Goal: Task Accomplishment & Management: Manage account settings

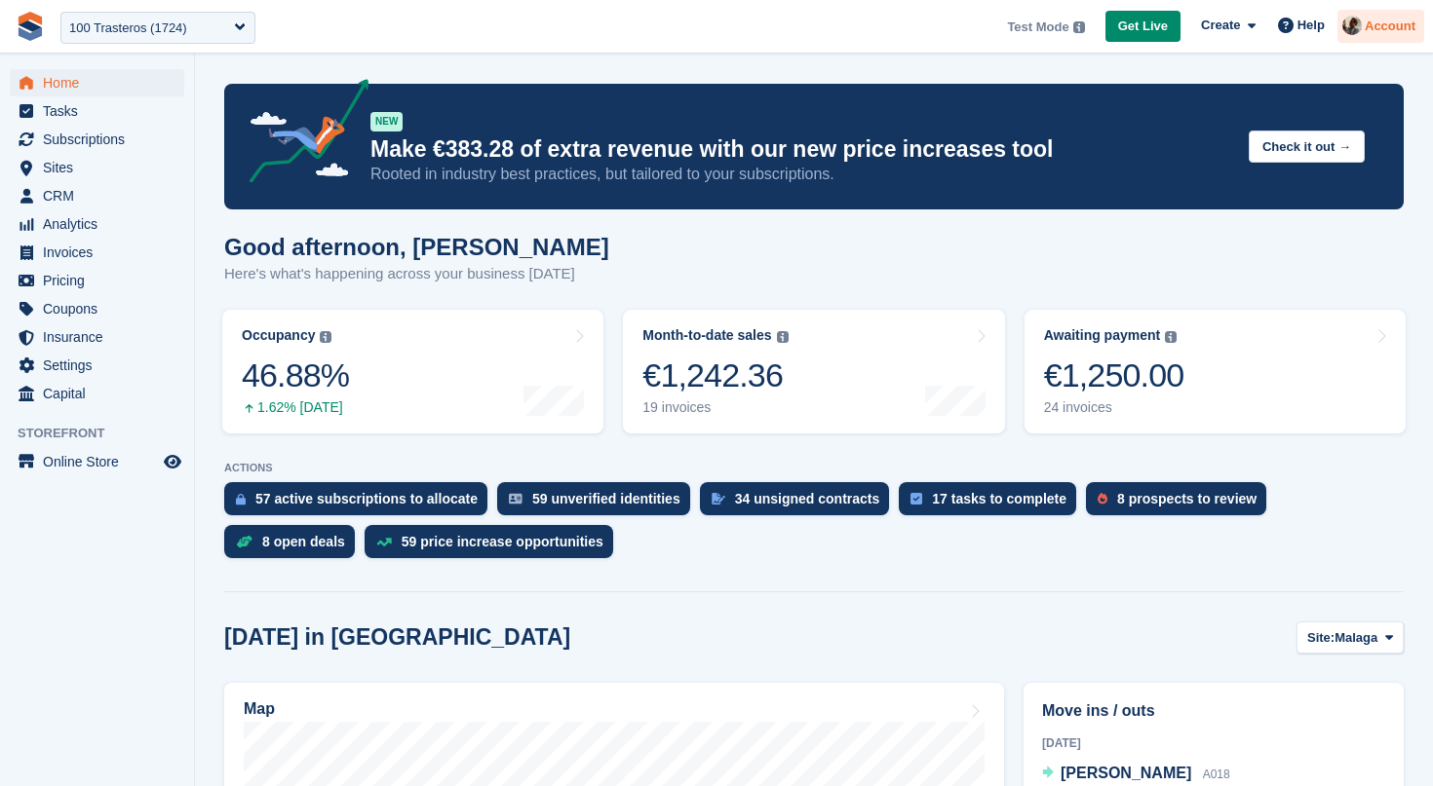
click at [1360, 32] on div at bounding box center [1351, 29] width 19 height 26
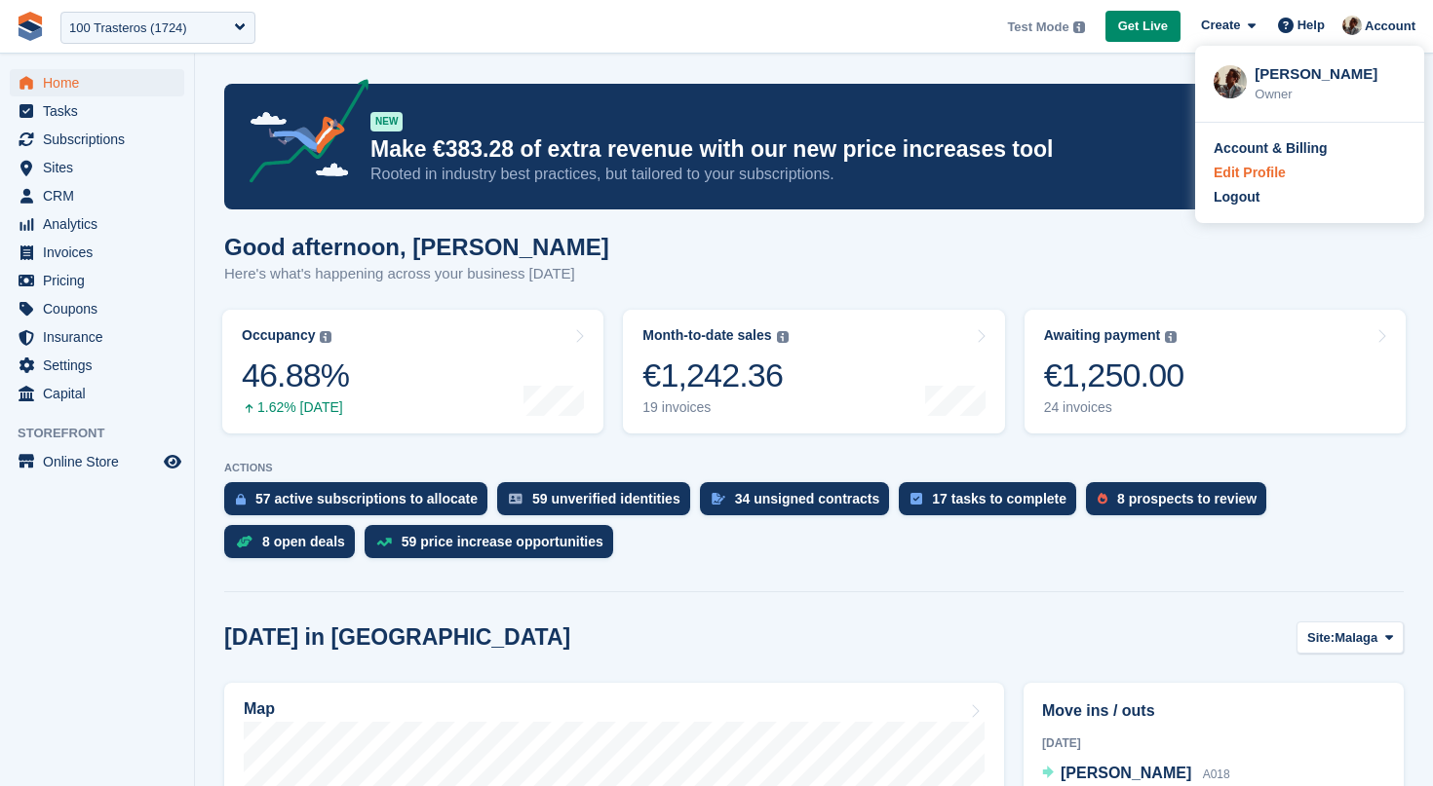
click at [1324, 172] on div "Edit Profile" at bounding box center [1309, 173] width 192 height 20
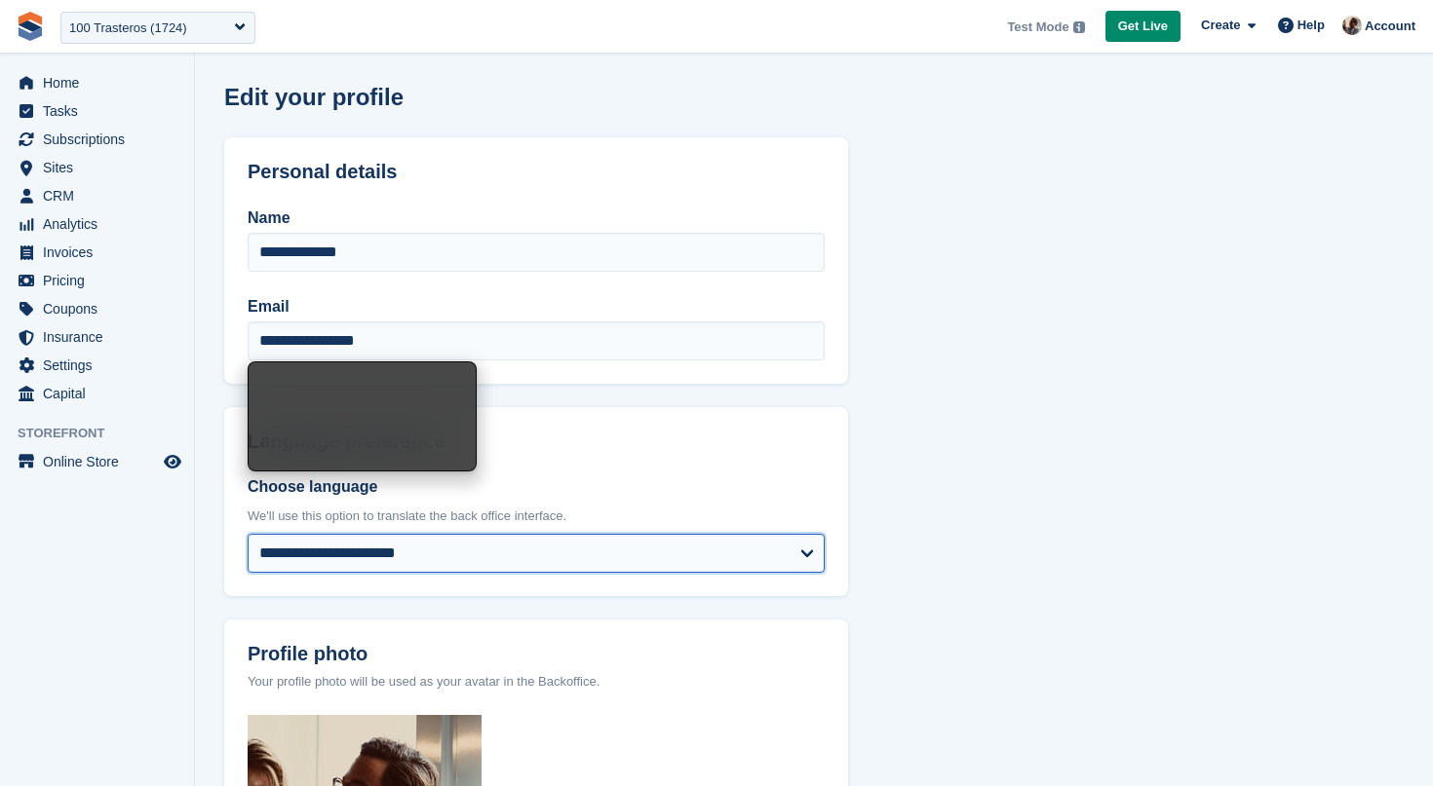
click at [248, 534] on select "**********" at bounding box center [536, 553] width 577 height 39
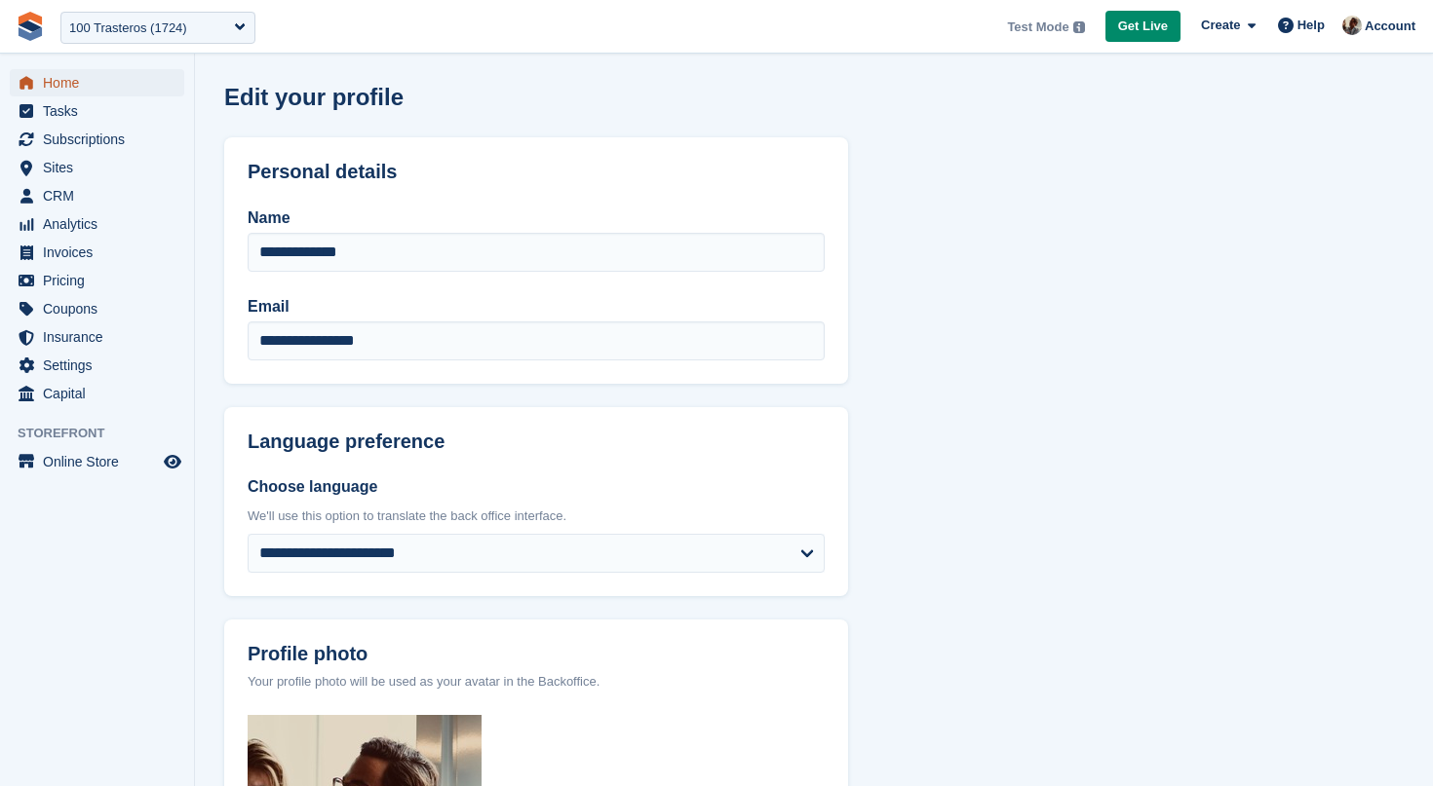
click at [78, 74] on span "Home" at bounding box center [101, 82] width 117 height 27
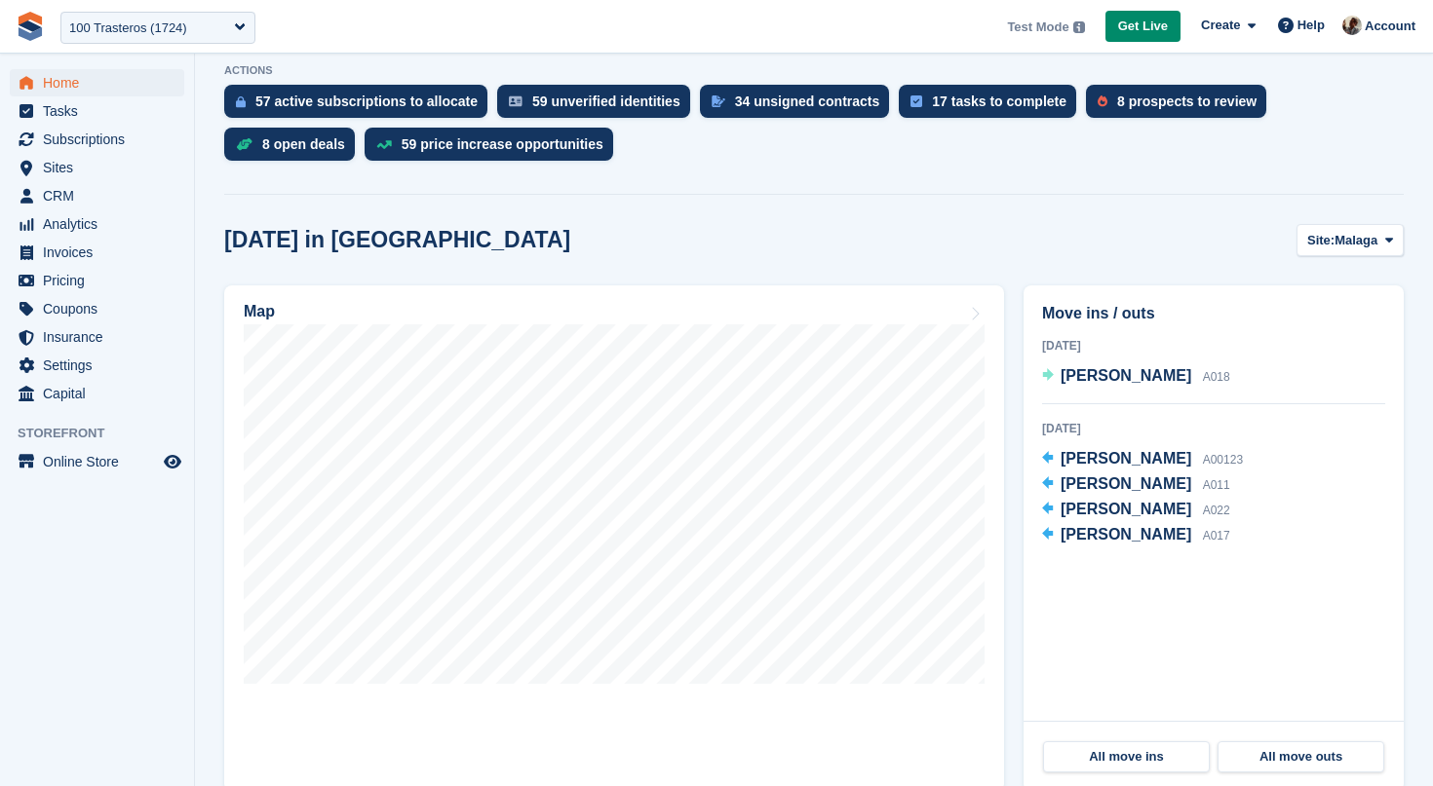
scroll to position [550, 0]
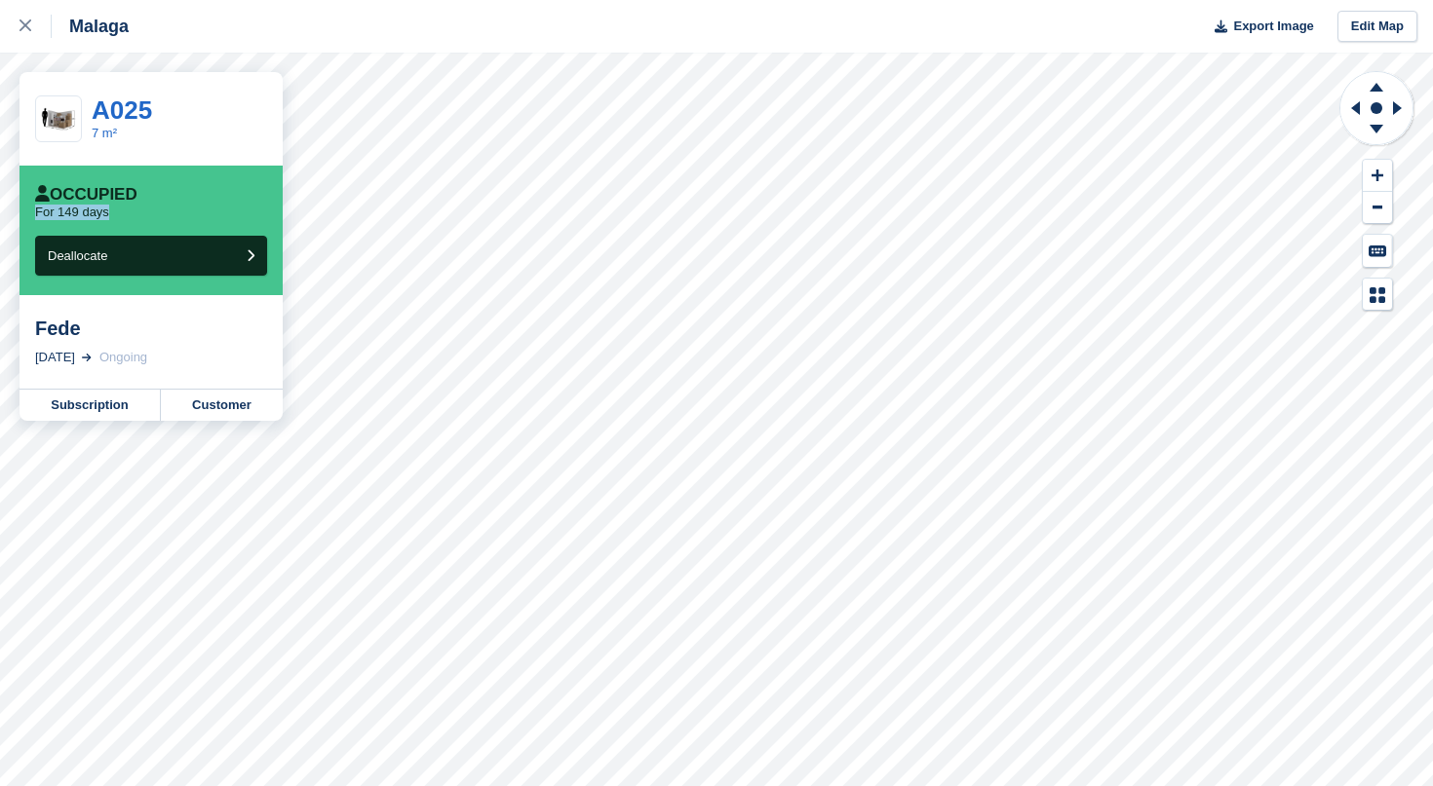
drag, startPoint x: 36, startPoint y: 215, endPoint x: 110, endPoint y: 215, distance: 74.1
click at [109, 215] on p "For 149 days" at bounding box center [72, 213] width 74 height 16
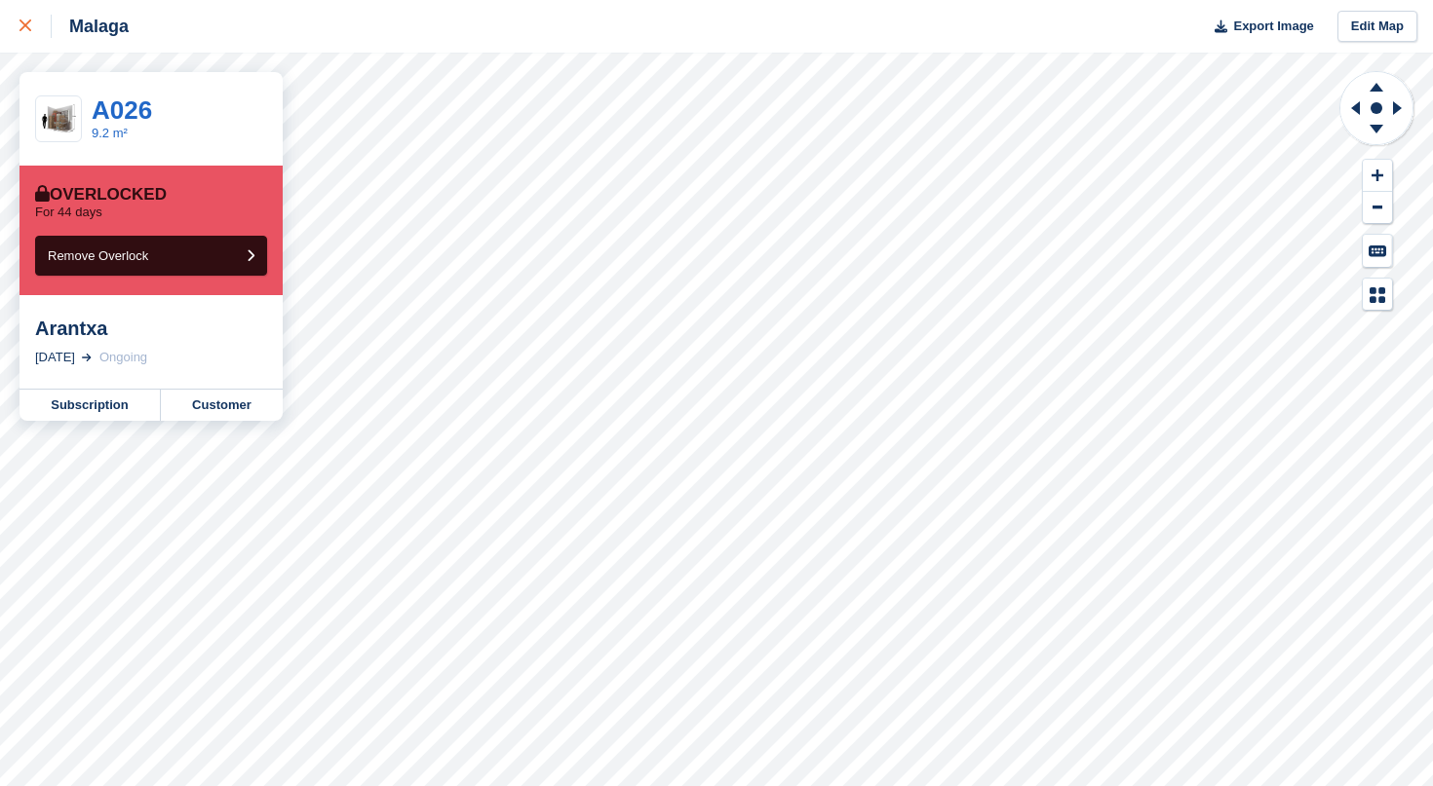
click at [17, 24] on link at bounding box center [26, 26] width 52 height 53
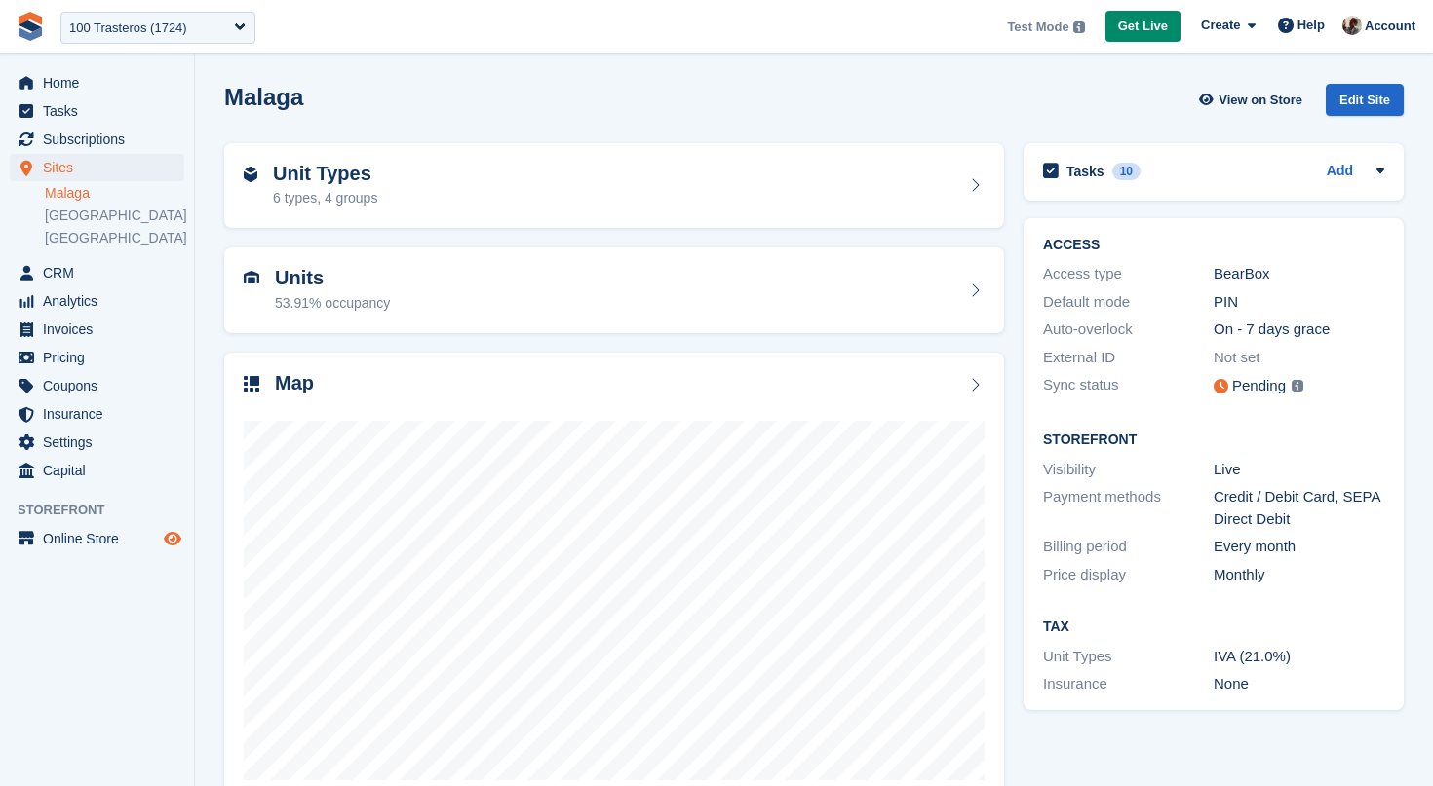
click at [177, 528] on span "Preview store" at bounding box center [172, 538] width 23 height 23
click at [83, 539] on span "Online Store" at bounding box center [101, 538] width 117 height 27
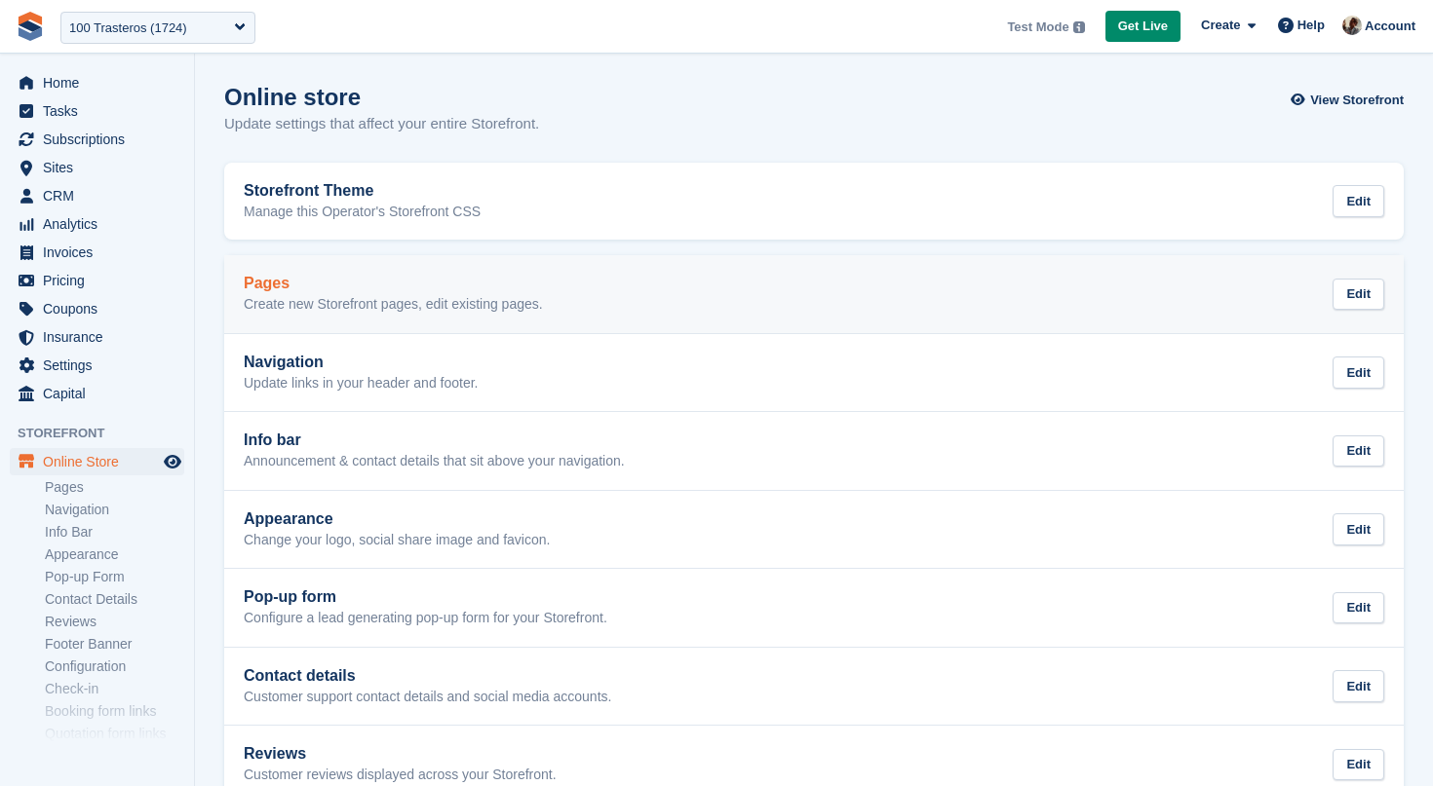
click at [422, 287] on h2 "Pages" at bounding box center [393, 284] width 299 height 18
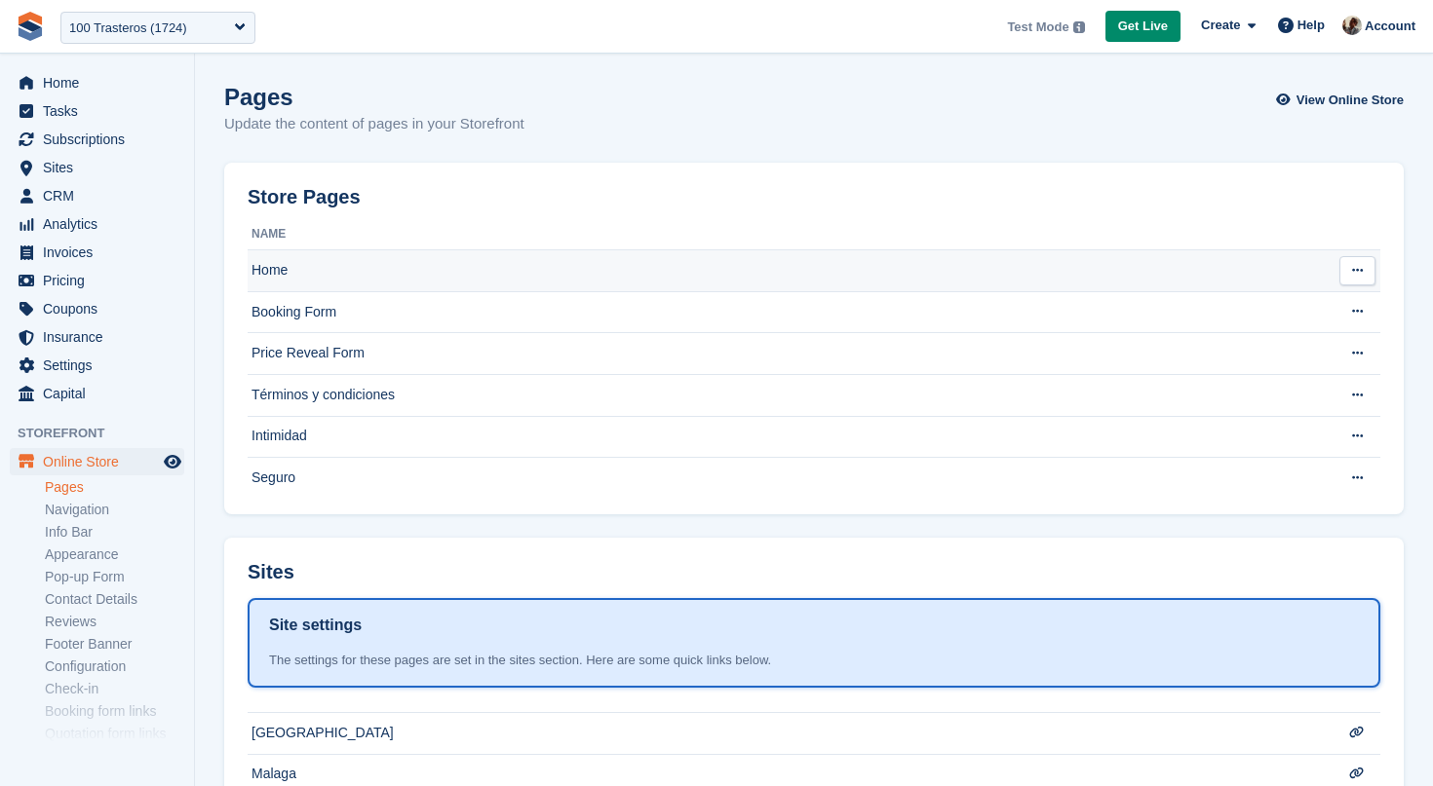
click at [449, 263] on td "Home" at bounding box center [786, 271] width 1076 height 42
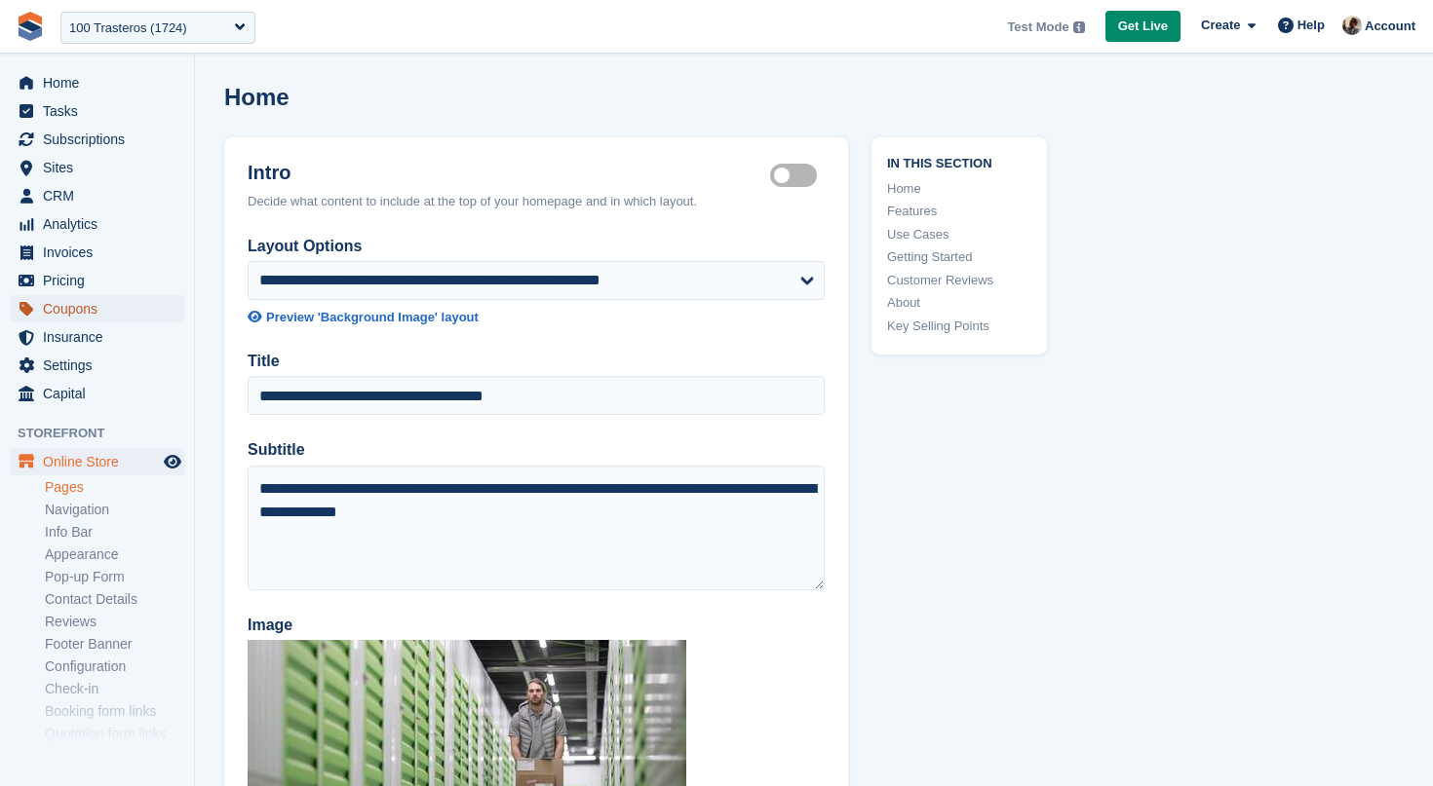
click at [120, 309] on span "Coupons" at bounding box center [101, 308] width 117 height 27
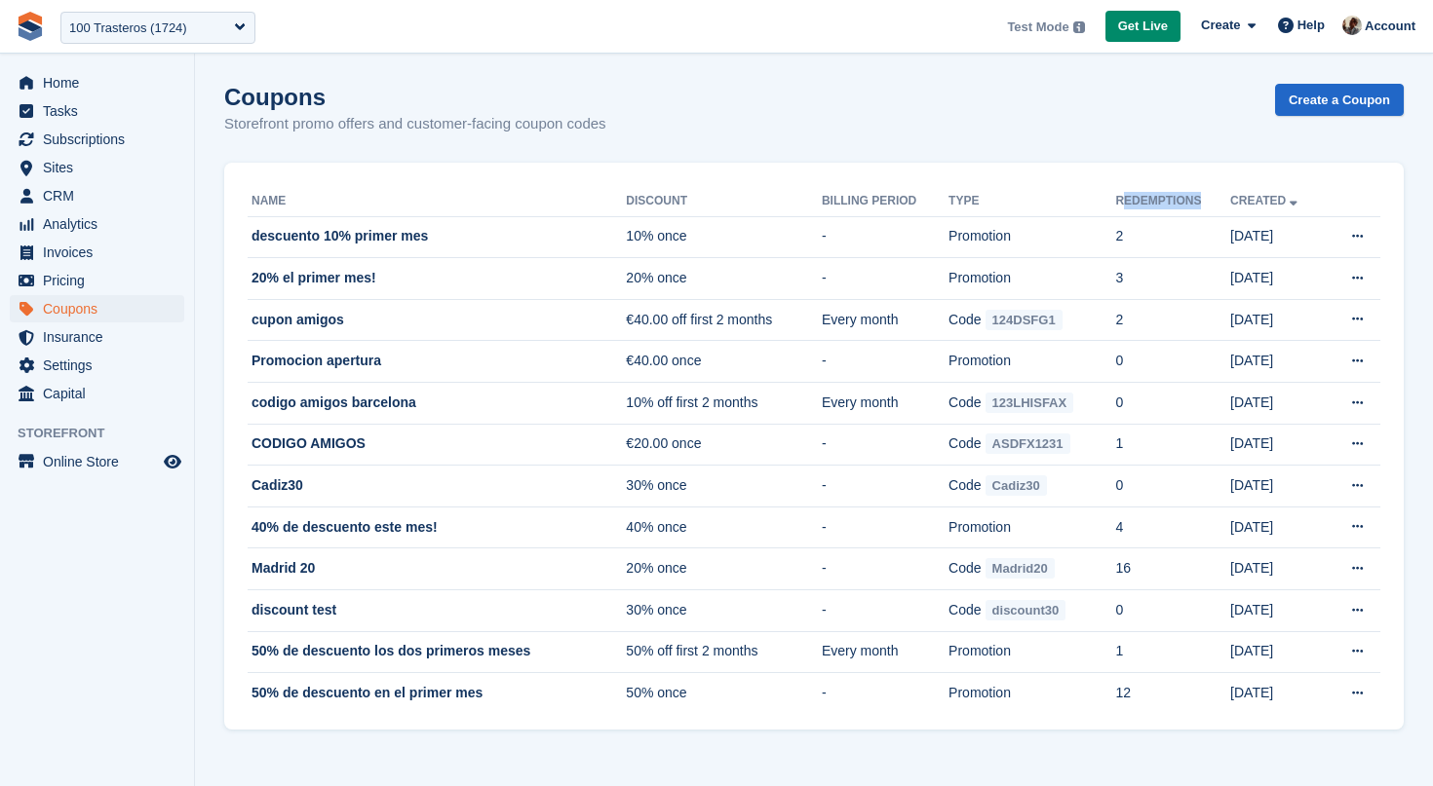
drag, startPoint x: 1131, startPoint y: 198, endPoint x: 1213, endPoint y: 197, distance: 82.8
click at [1213, 197] on th "Redemptions" at bounding box center [1172, 201] width 115 height 31
click at [140, 87] on span "Home" at bounding box center [101, 82] width 117 height 27
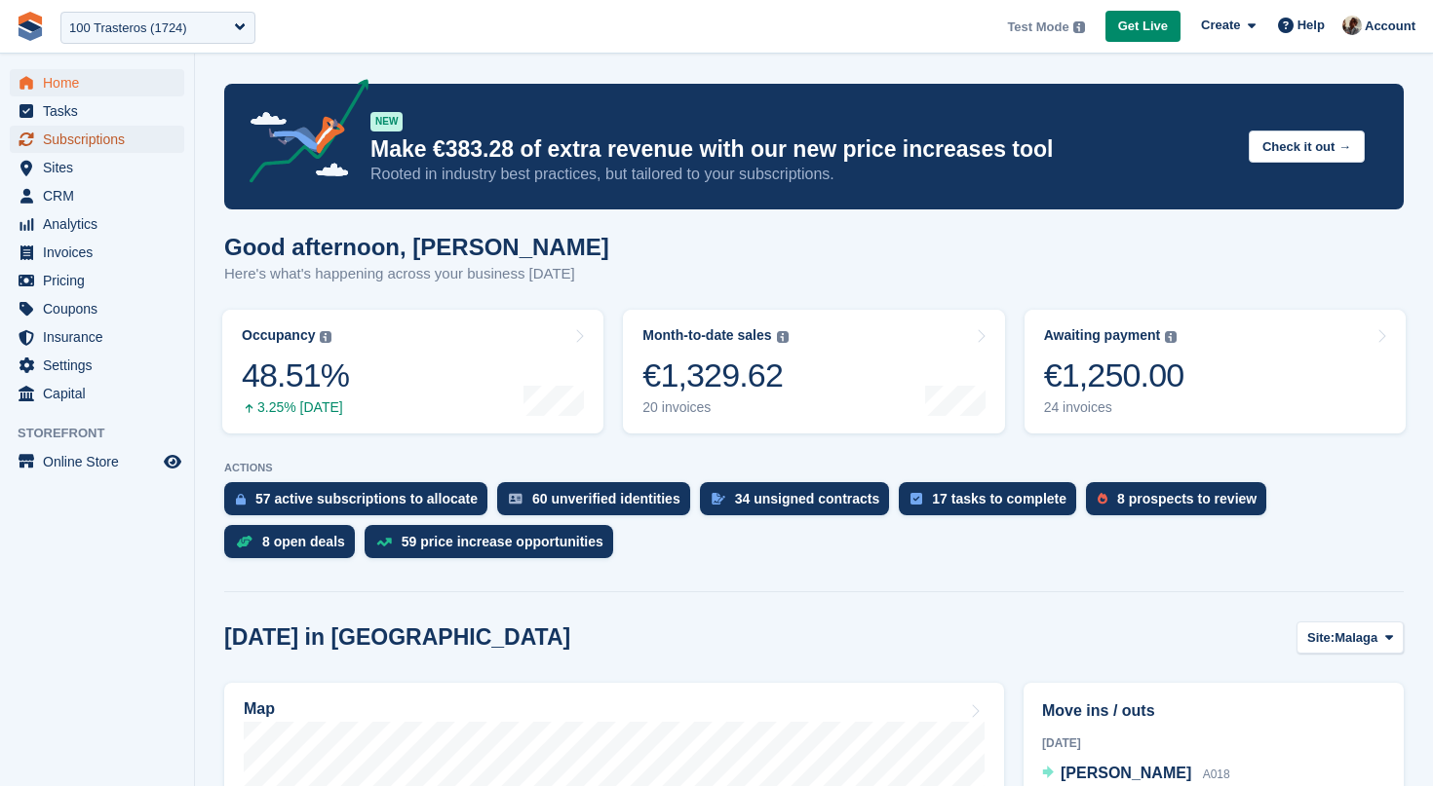
click at [128, 150] on span "Subscriptions" at bounding box center [101, 139] width 117 height 27
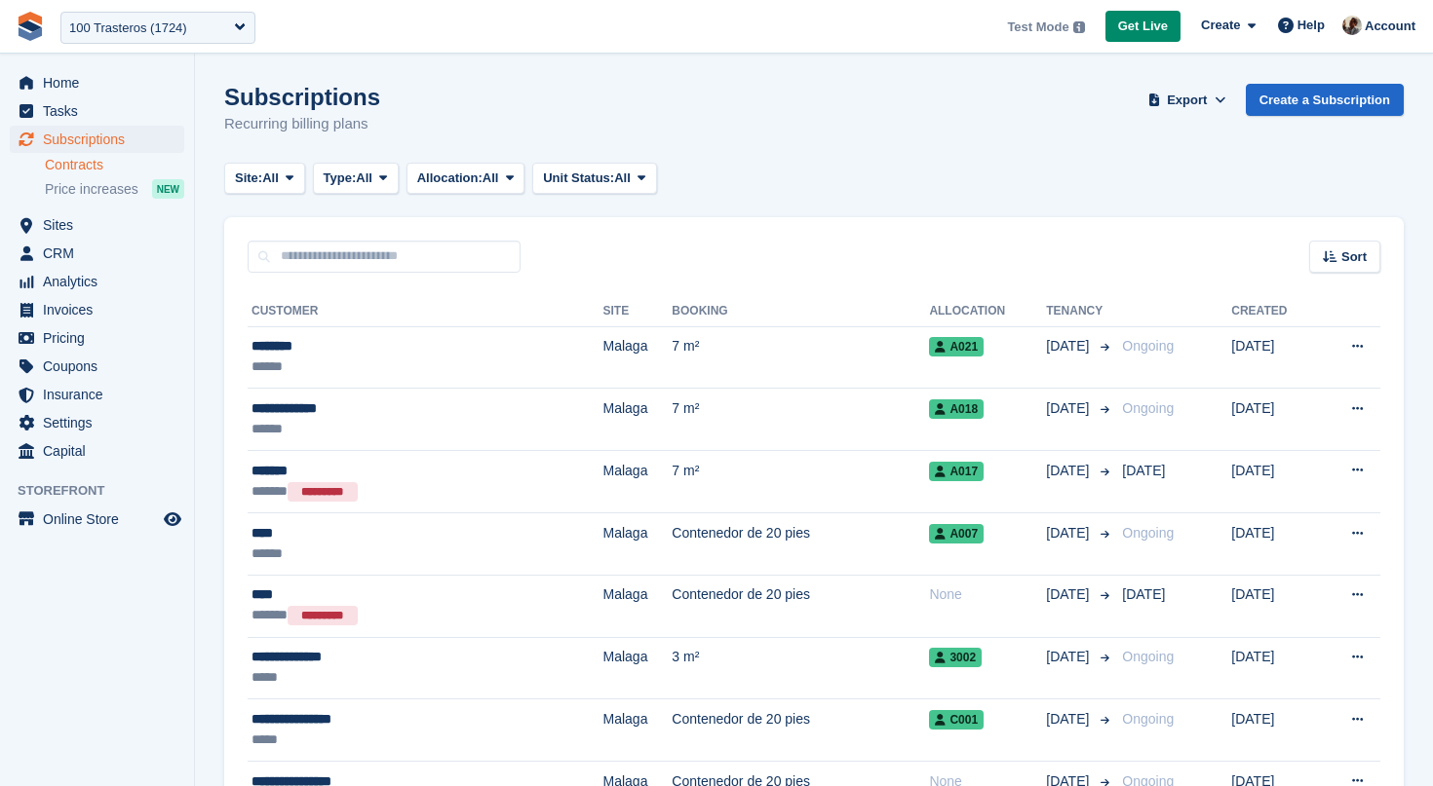
click at [111, 157] on link "Contracts" at bounding box center [114, 165] width 139 height 19
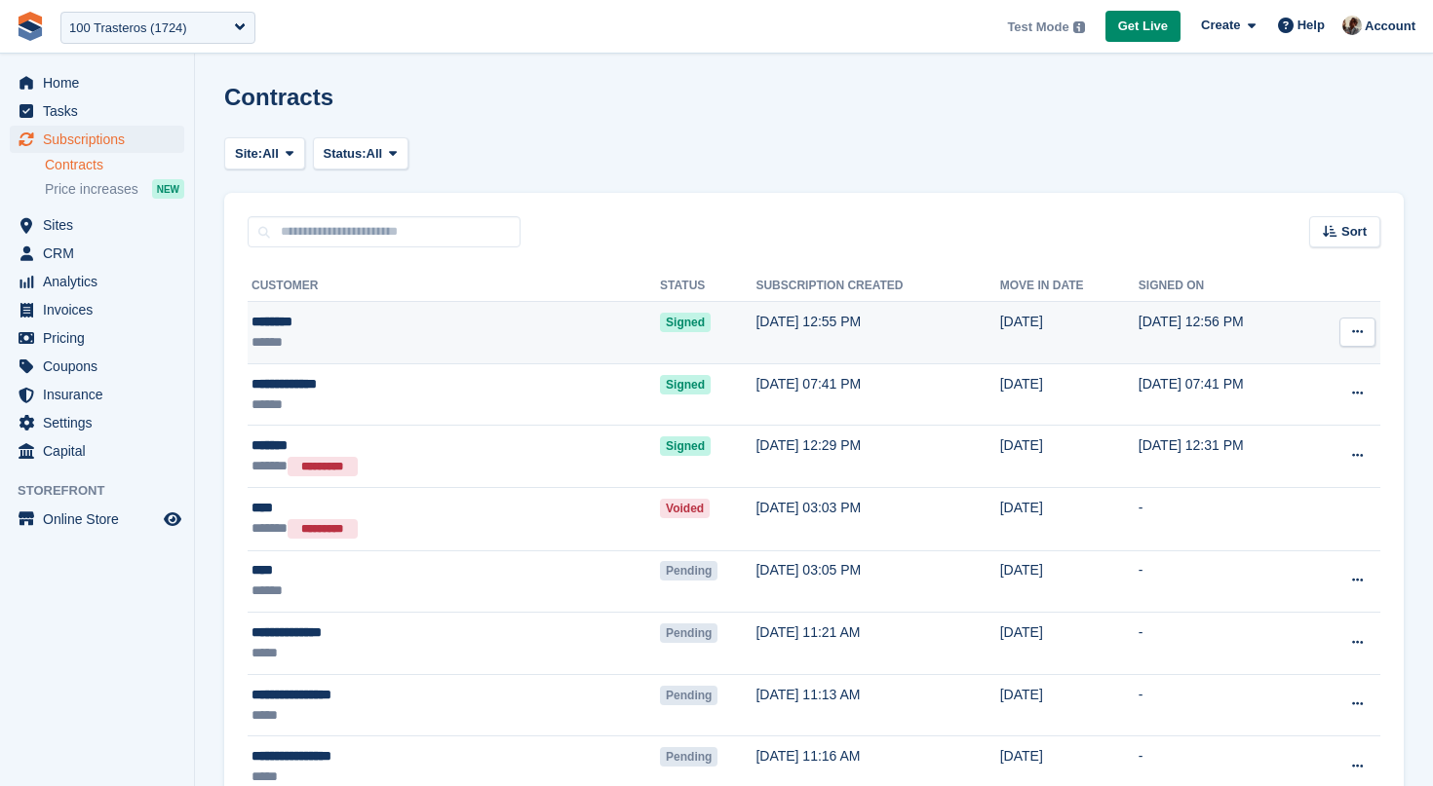
click at [790, 330] on td "22 Aug, 12:55 PM" at bounding box center [877, 333] width 244 height 62
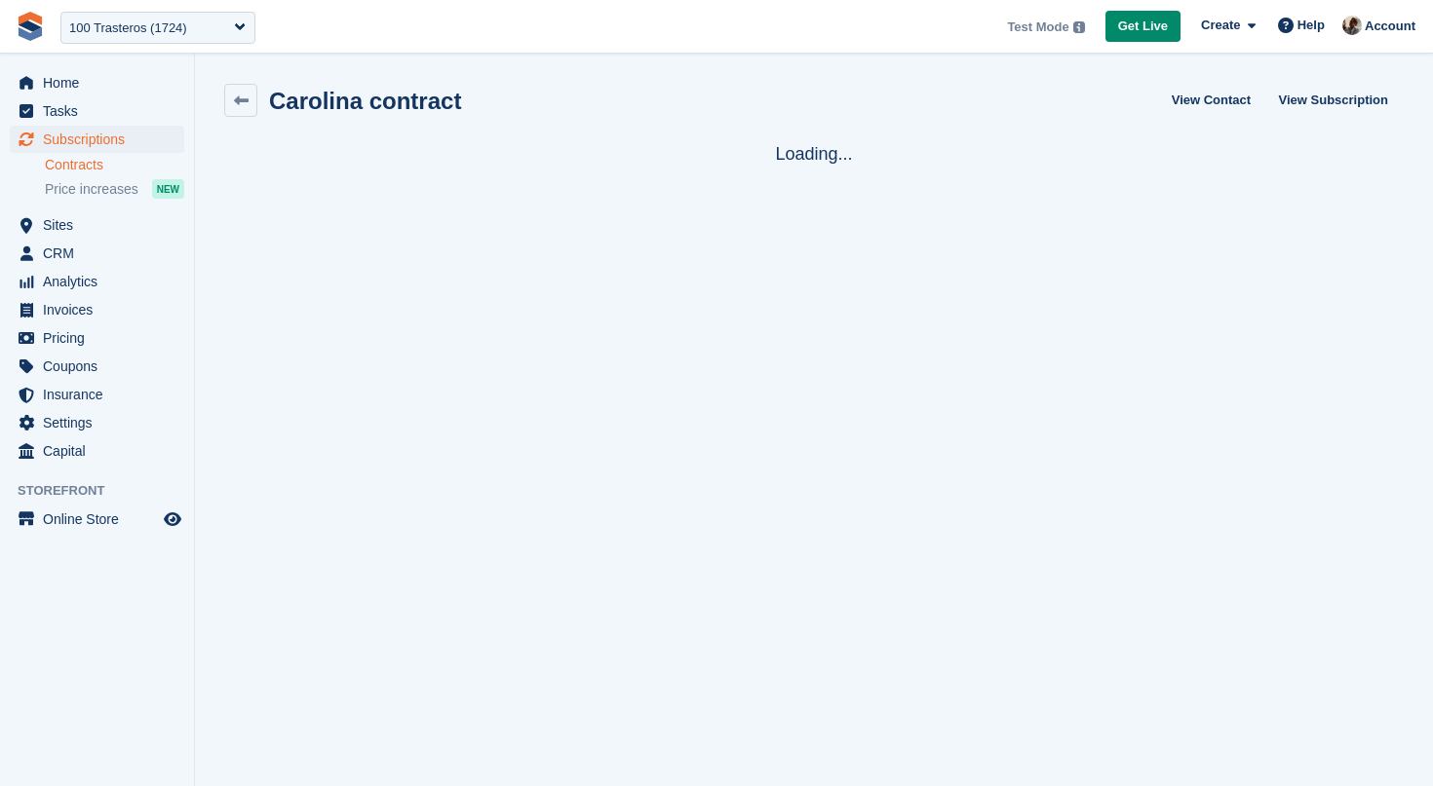
scroll to position [2, 0]
click at [97, 250] on span "CRM" at bounding box center [101, 253] width 117 height 27
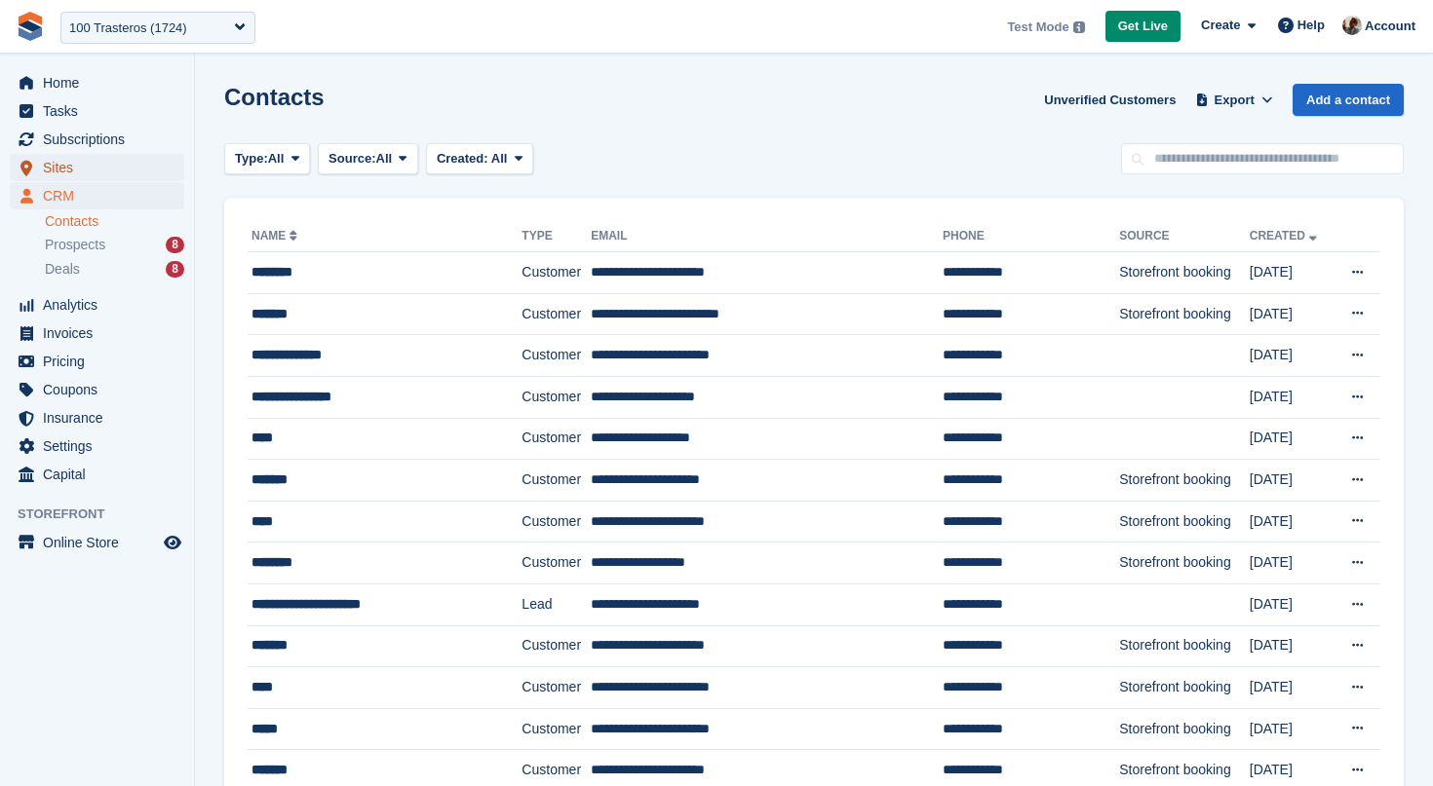
click at [87, 169] on span "Sites" at bounding box center [101, 167] width 117 height 27
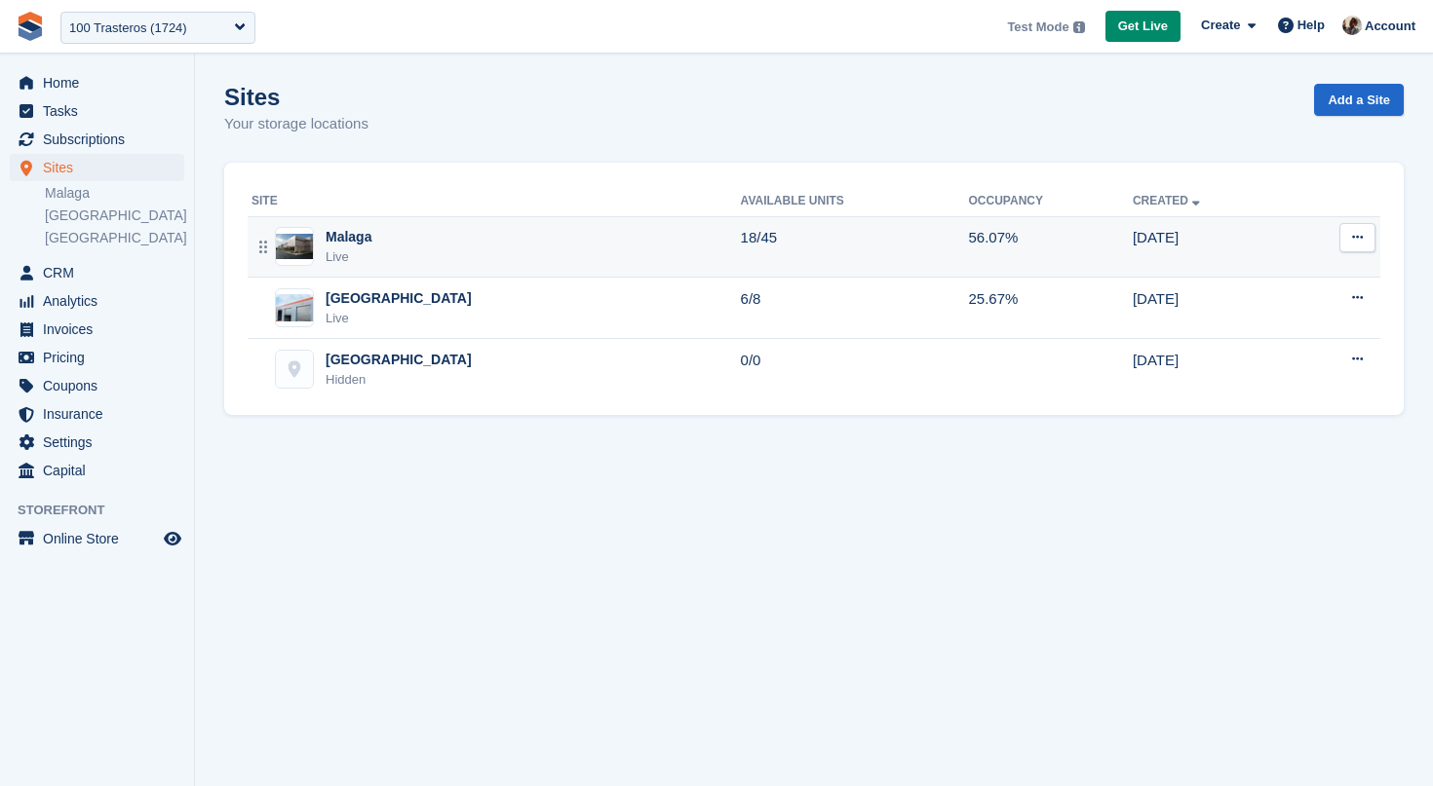
click at [396, 252] on div "Malaga Live" at bounding box center [495, 247] width 489 height 40
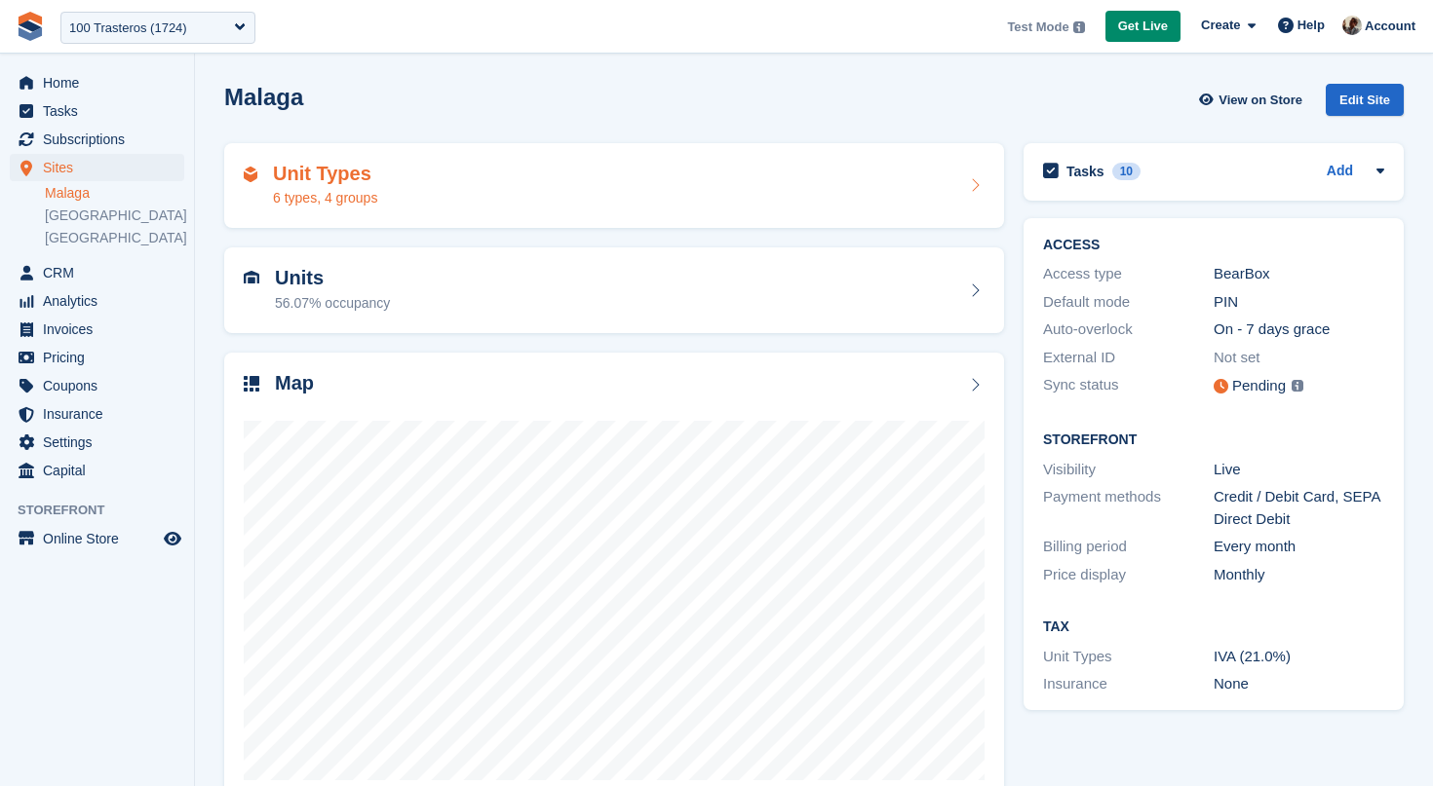
click at [465, 168] on div "Unit Types 6 types, 4 groups" at bounding box center [614, 186] width 741 height 47
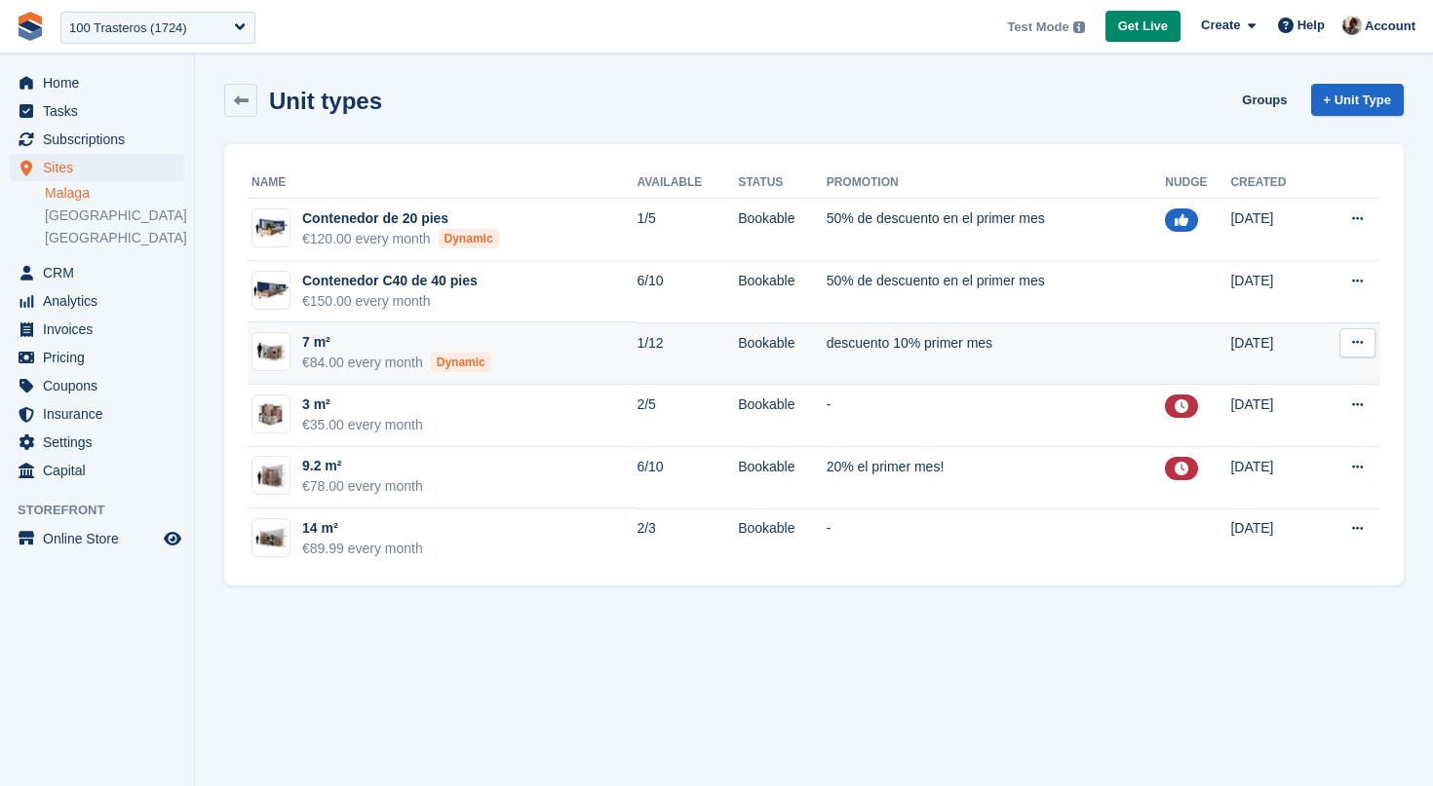
click at [516, 366] on td "7 m² €84.00 every month Dynamic" at bounding box center [442, 354] width 389 height 62
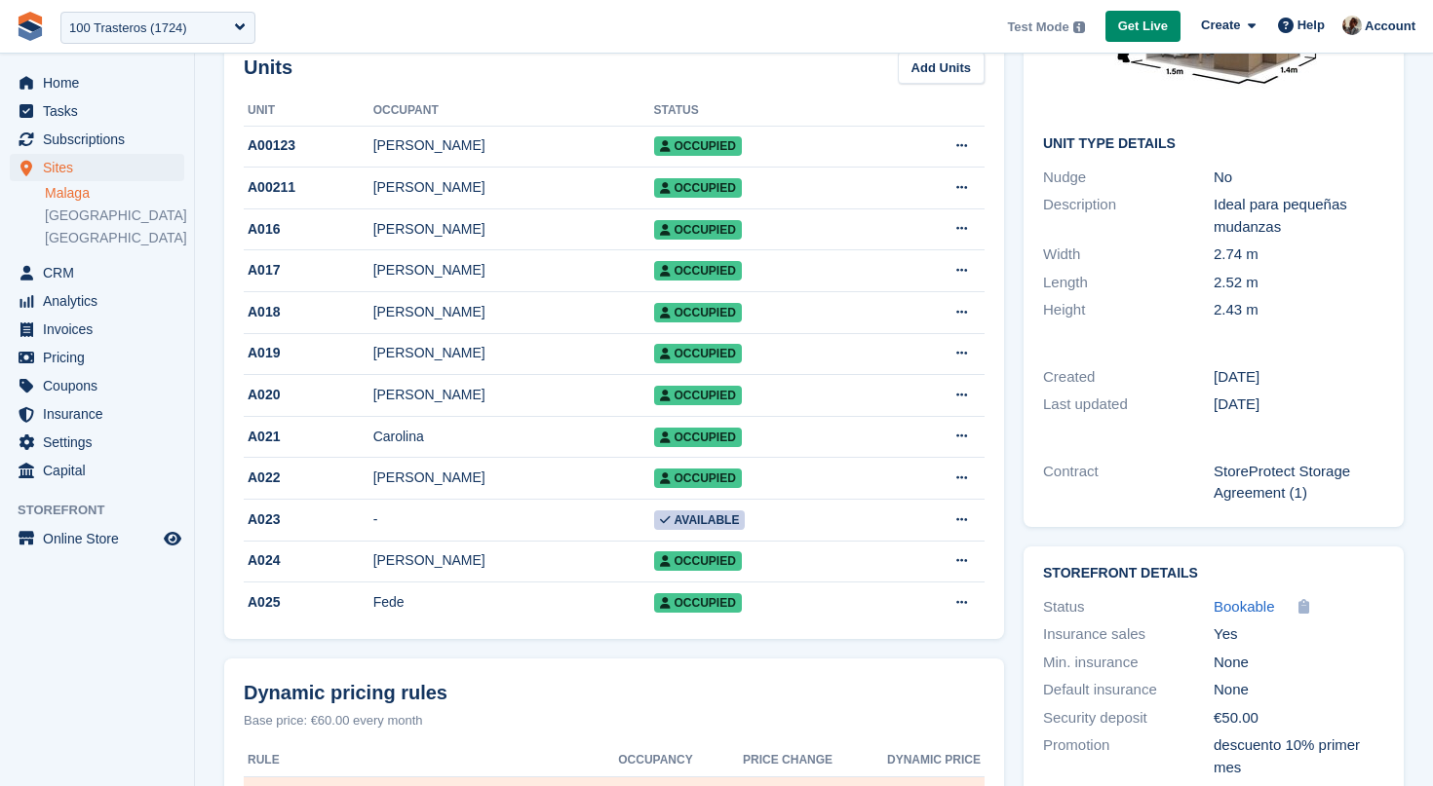
scroll to position [660, 0]
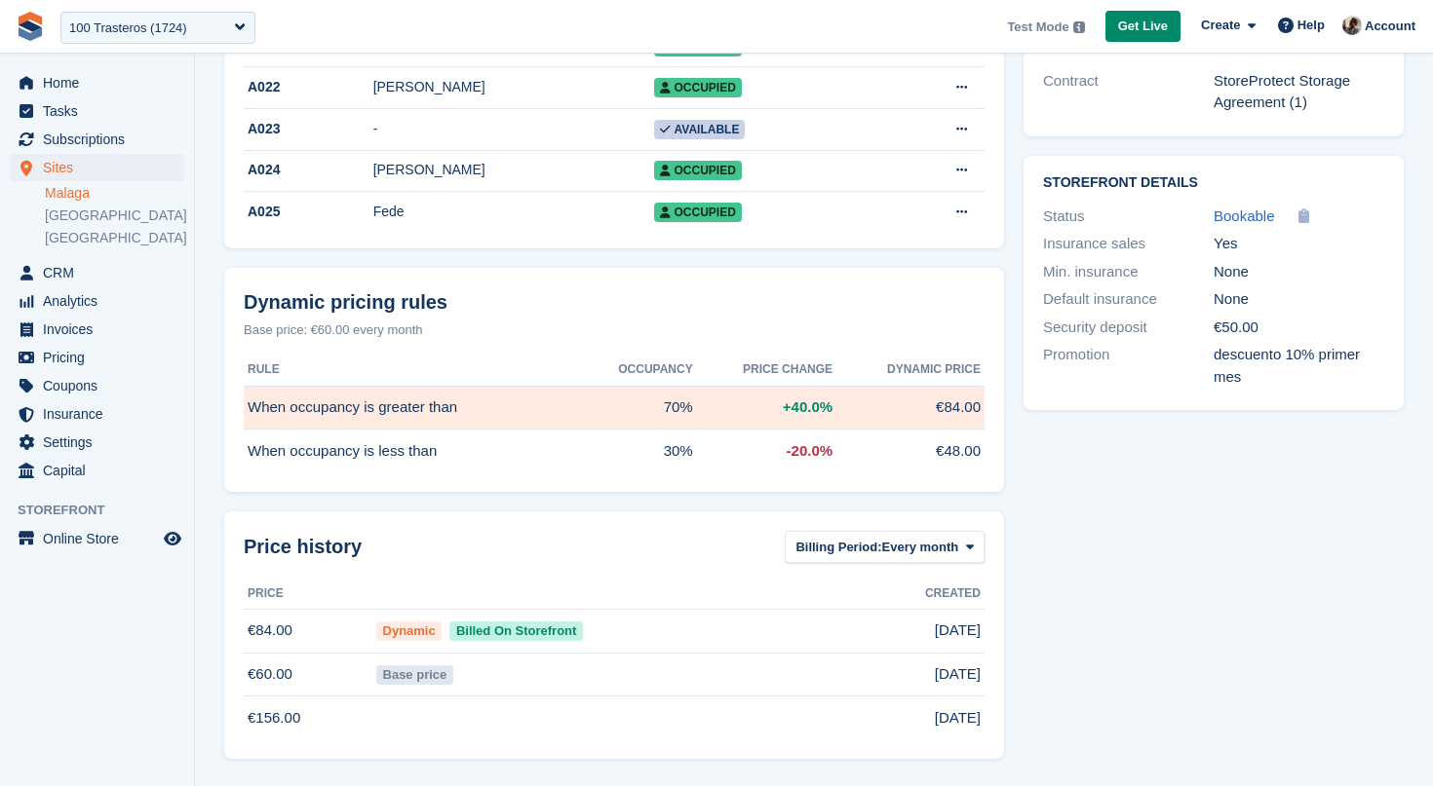
drag, startPoint x: 231, startPoint y: 406, endPoint x: 496, endPoint y: 414, distance: 265.2
click at [496, 414] on div "Dynamic pricing rules Base price: €60.00 every month Rule Occupancy Price chang…" at bounding box center [614, 380] width 780 height 224
drag, startPoint x: 612, startPoint y: 402, endPoint x: 703, endPoint y: 402, distance: 90.6
click at [703, 402] on tr "When occupancy is greater than 70% +40.0% €84.00" at bounding box center [614, 408] width 741 height 44
drag, startPoint x: 749, startPoint y: 396, endPoint x: 879, endPoint y: 396, distance: 129.6
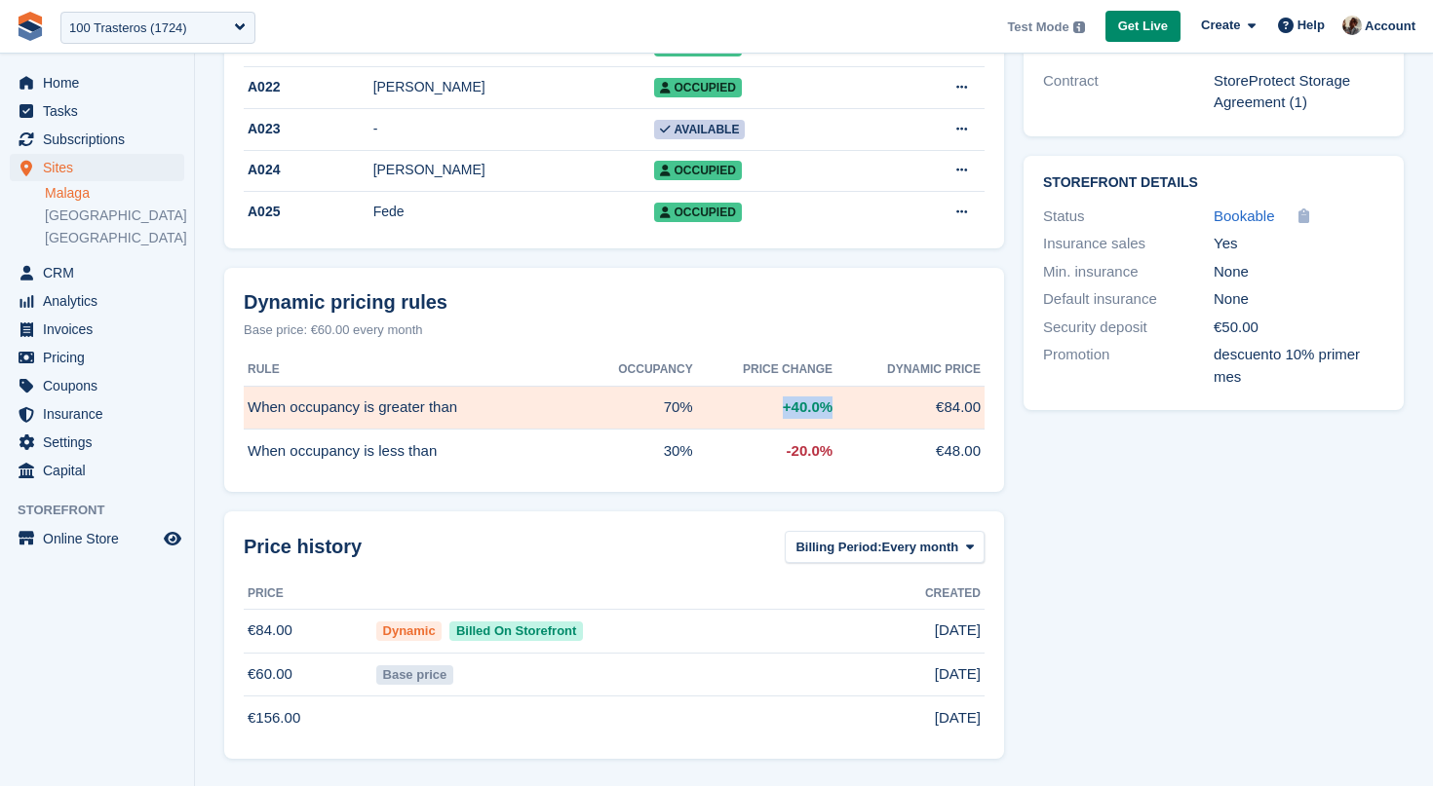
click at [875, 401] on tr "When occupancy is greater than 70% +40.0% €84.00" at bounding box center [614, 408] width 741 height 44
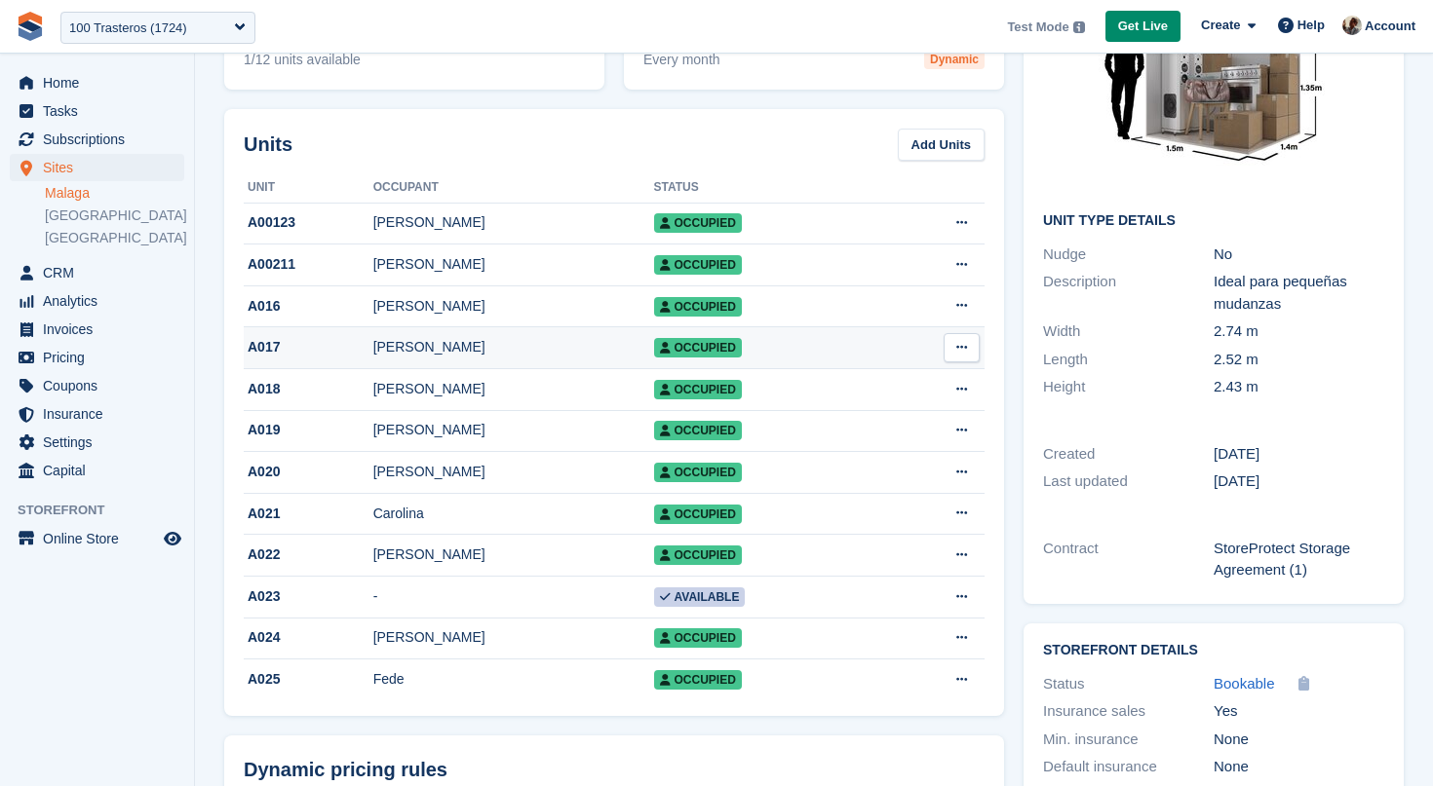
scroll to position [174, 0]
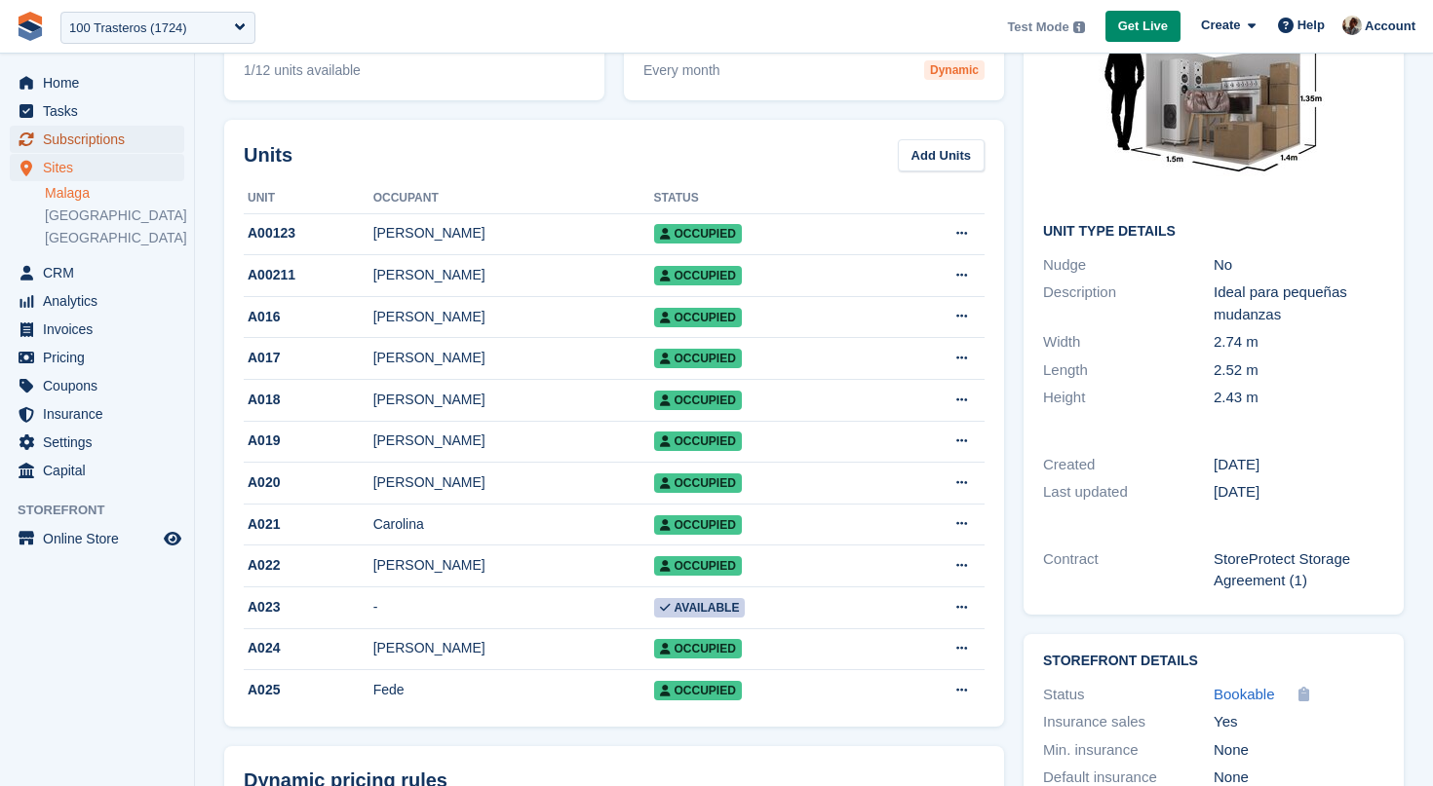
click at [156, 145] on span "Subscriptions" at bounding box center [101, 139] width 117 height 27
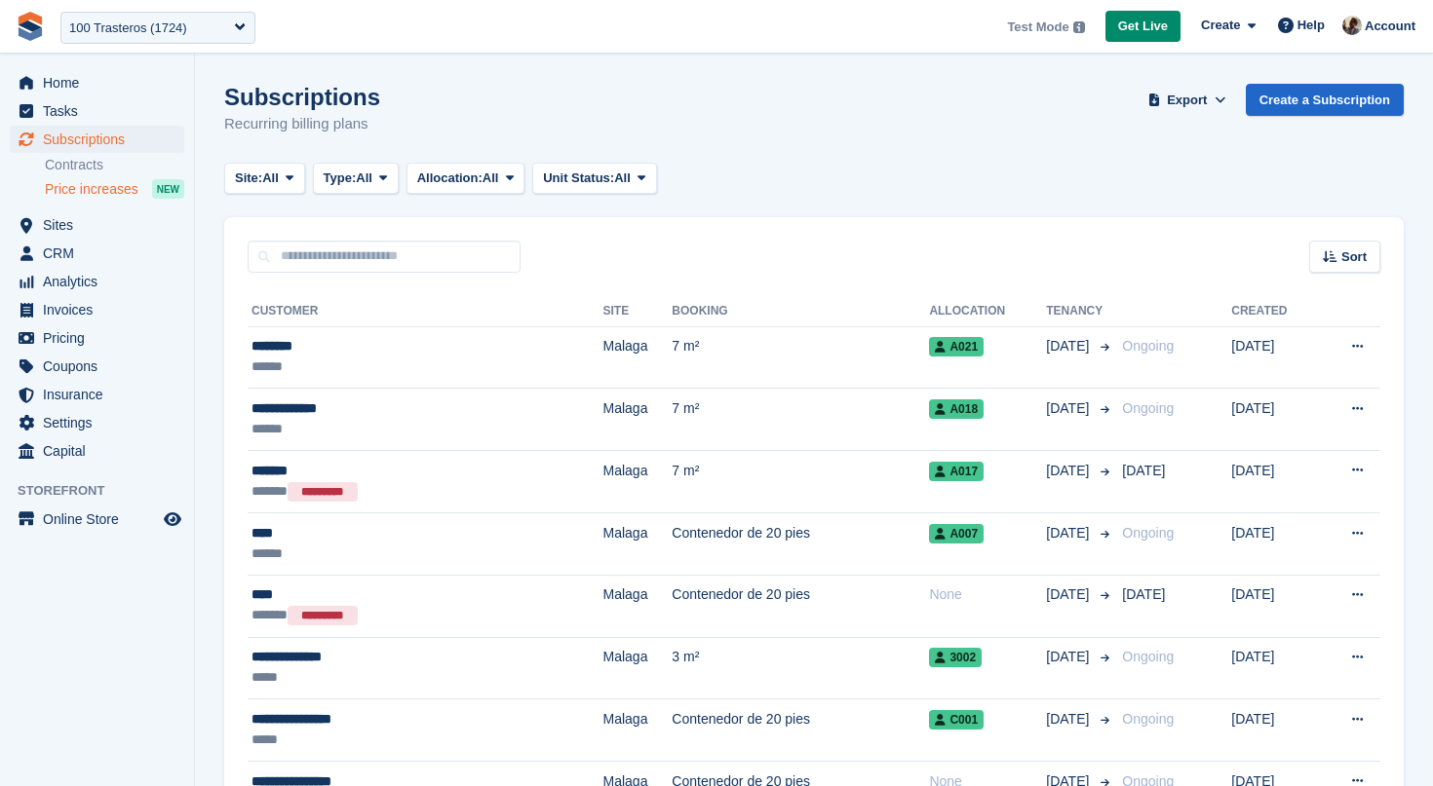
click at [116, 195] on span "Price increases" at bounding box center [92, 189] width 94 height 19
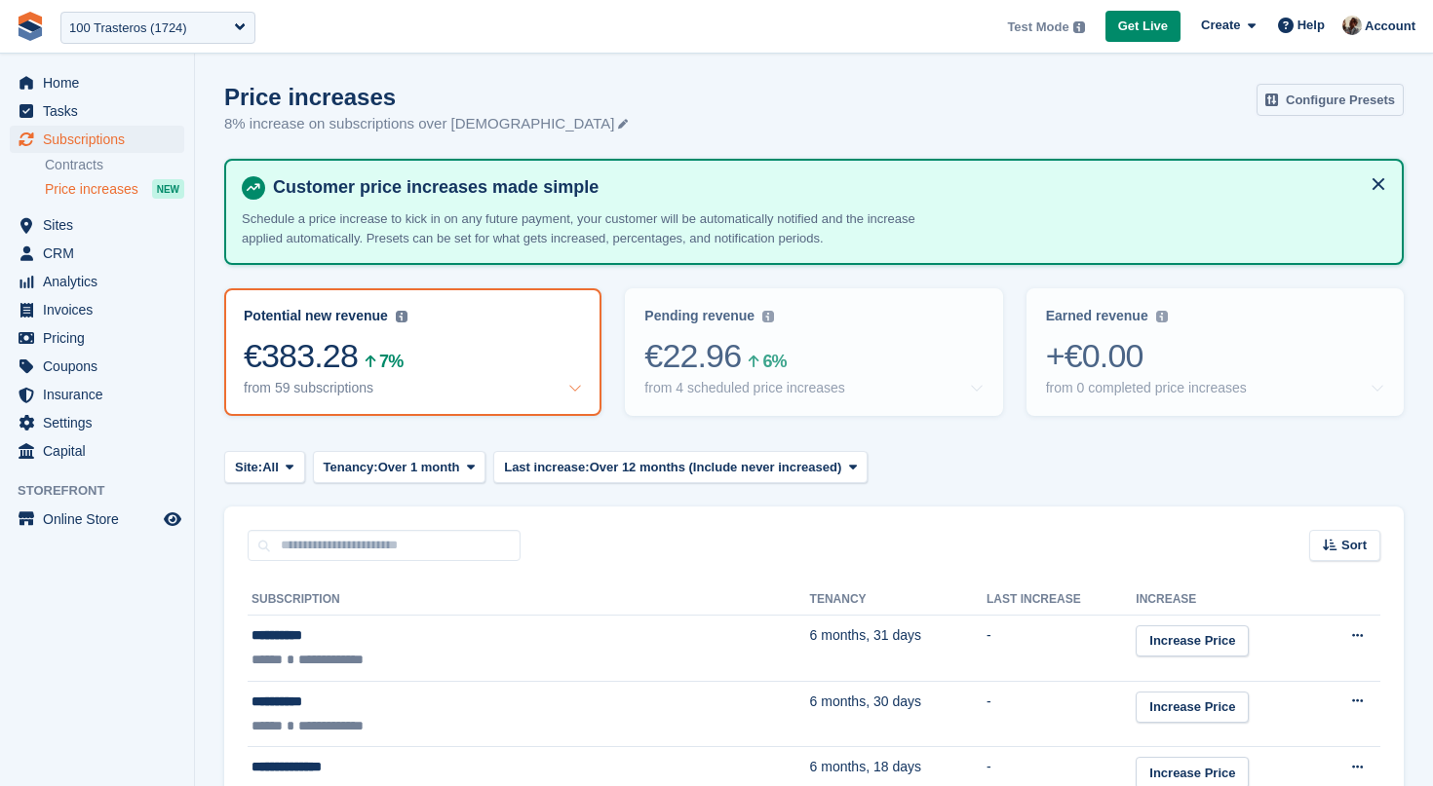
click at [1338, 106] on link "Configure Presets" at bounding box center [1329, 100] width 147 height 32
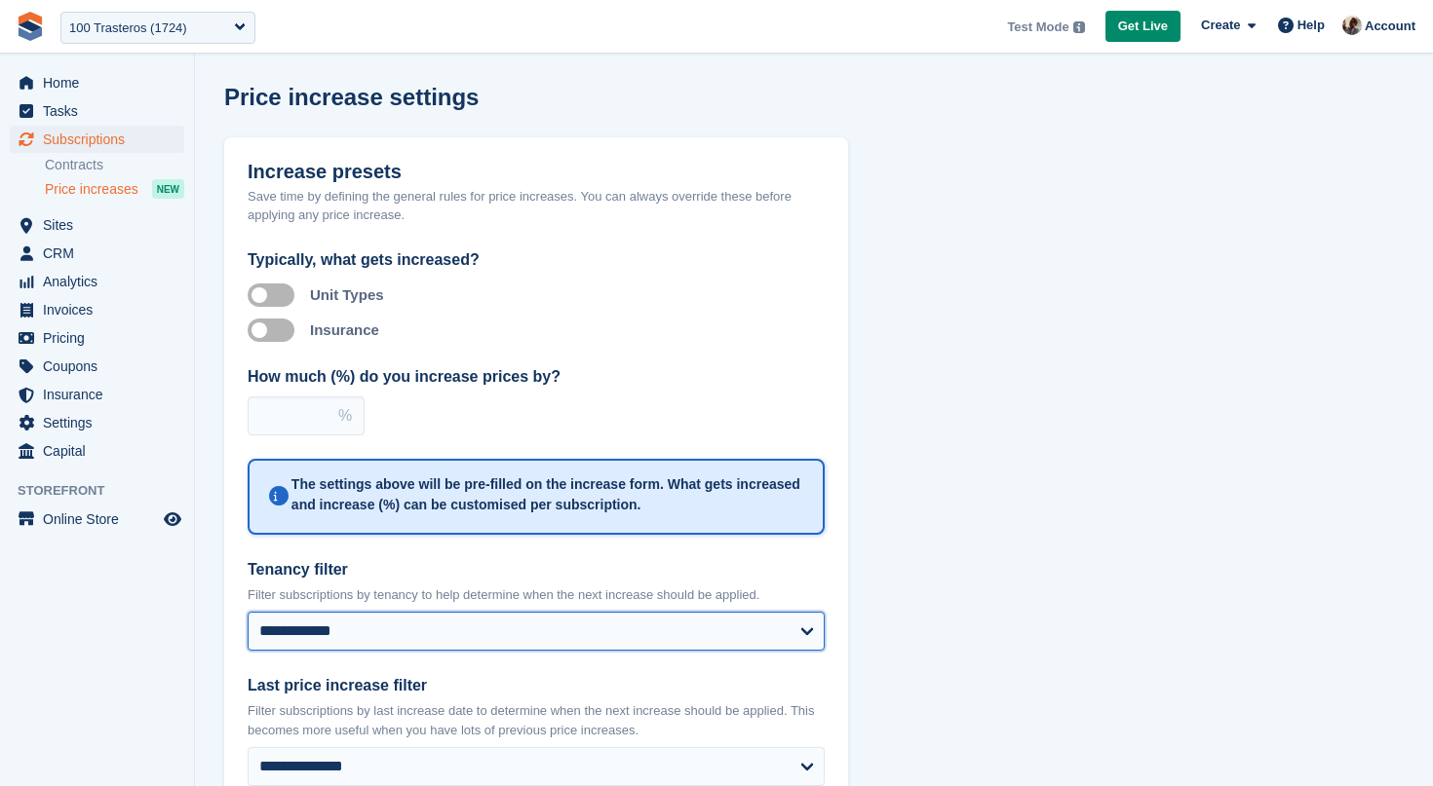
click at [248, 612] on select "**********" at bounding box center [536, 631] width 577 height 39
select select "***"
click option "**********" at bounding box center [0, 0] width 0 height 0
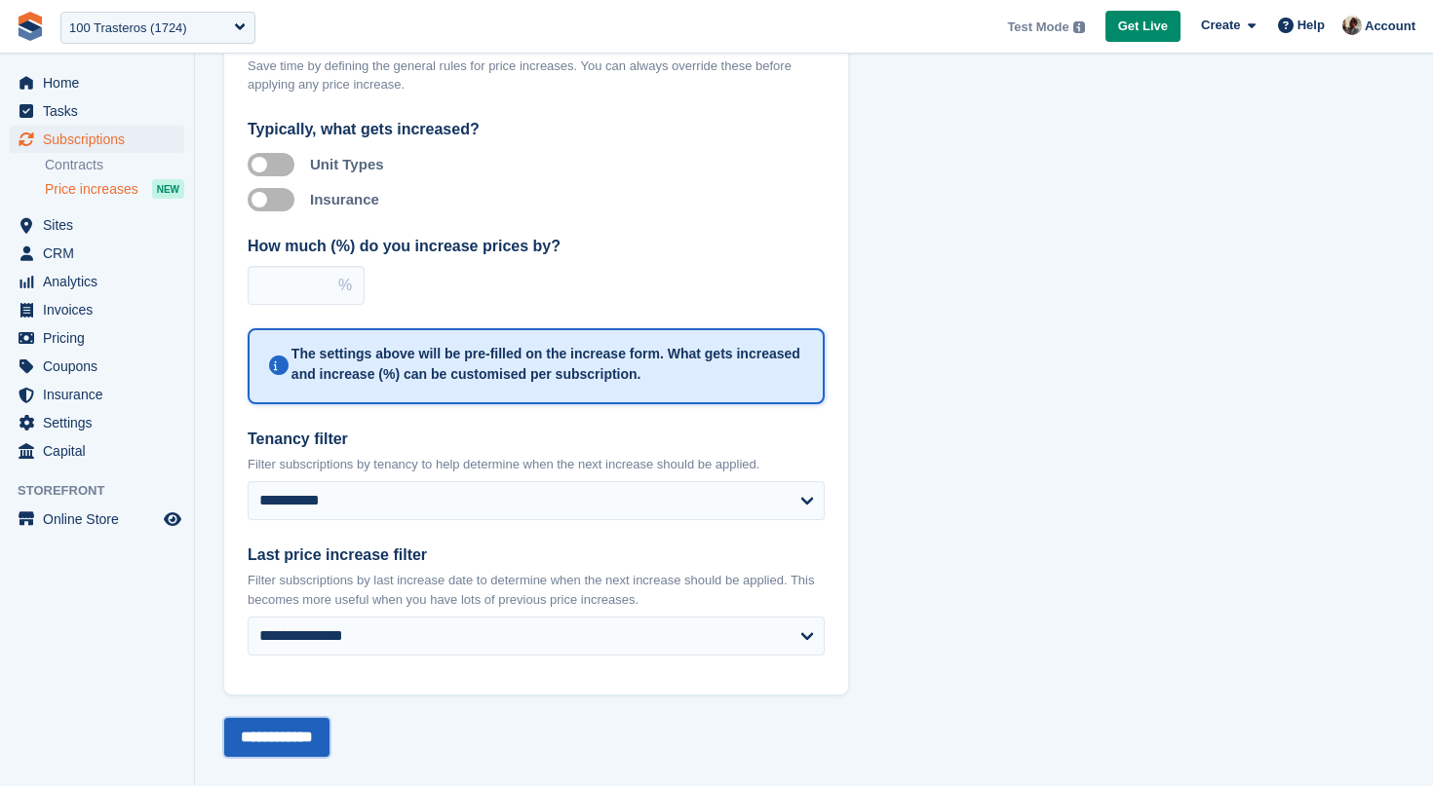
click at [329, 726] on input "**********" at bounding box center [276, 737] width 105 height 39
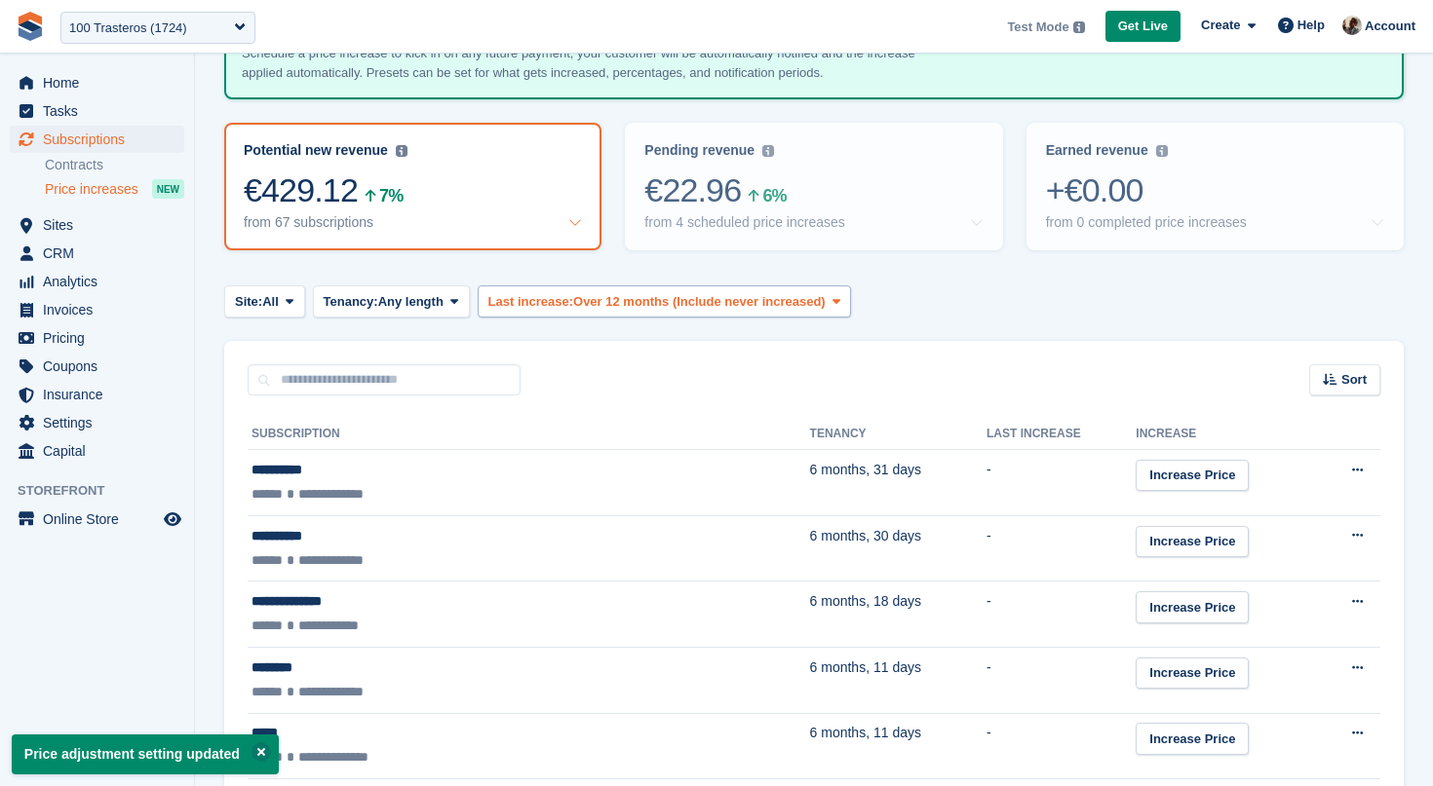
scroll to position [170, 0]
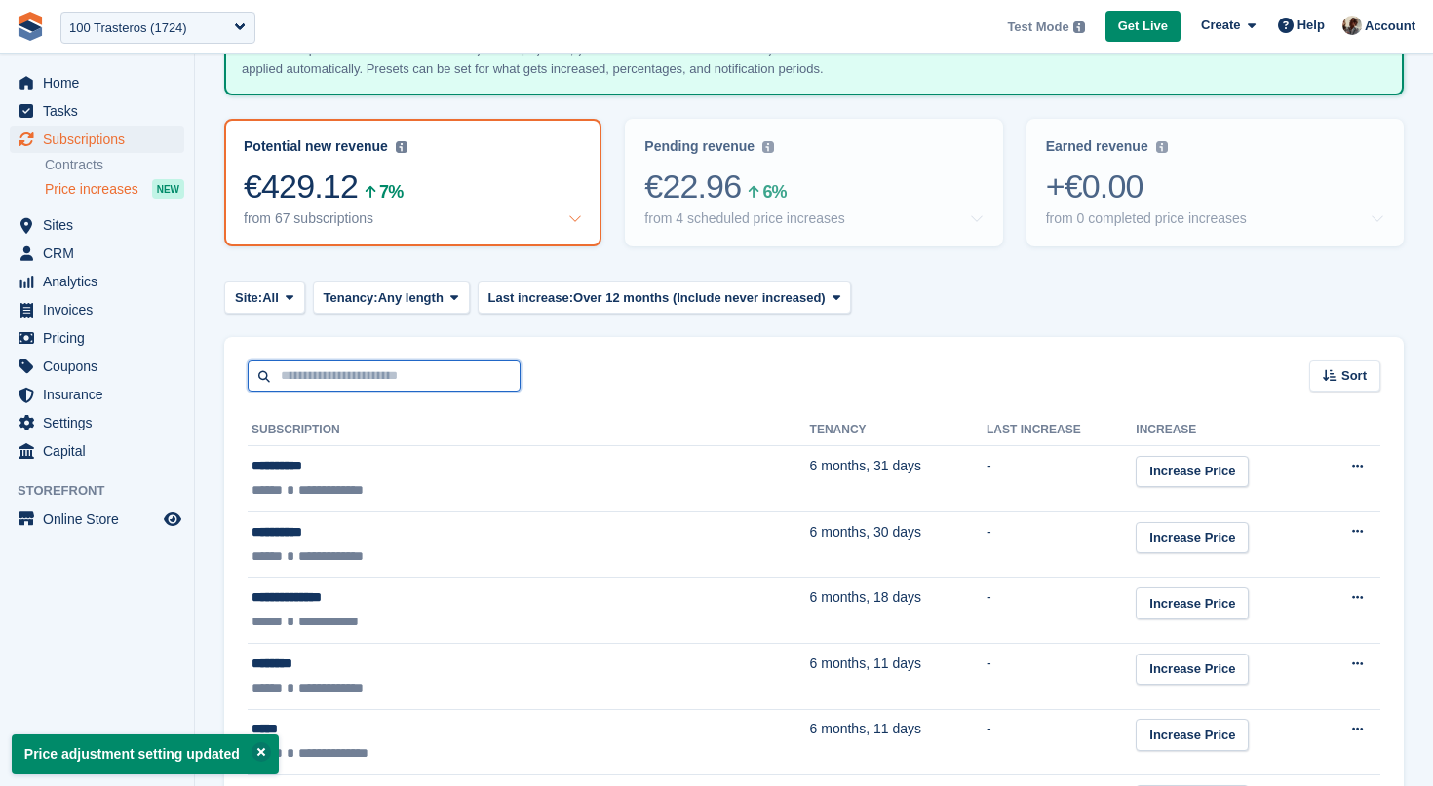
click at [397, 383] on input "text" at bounding box center [384, 377] width 273 height 32
type input "********"
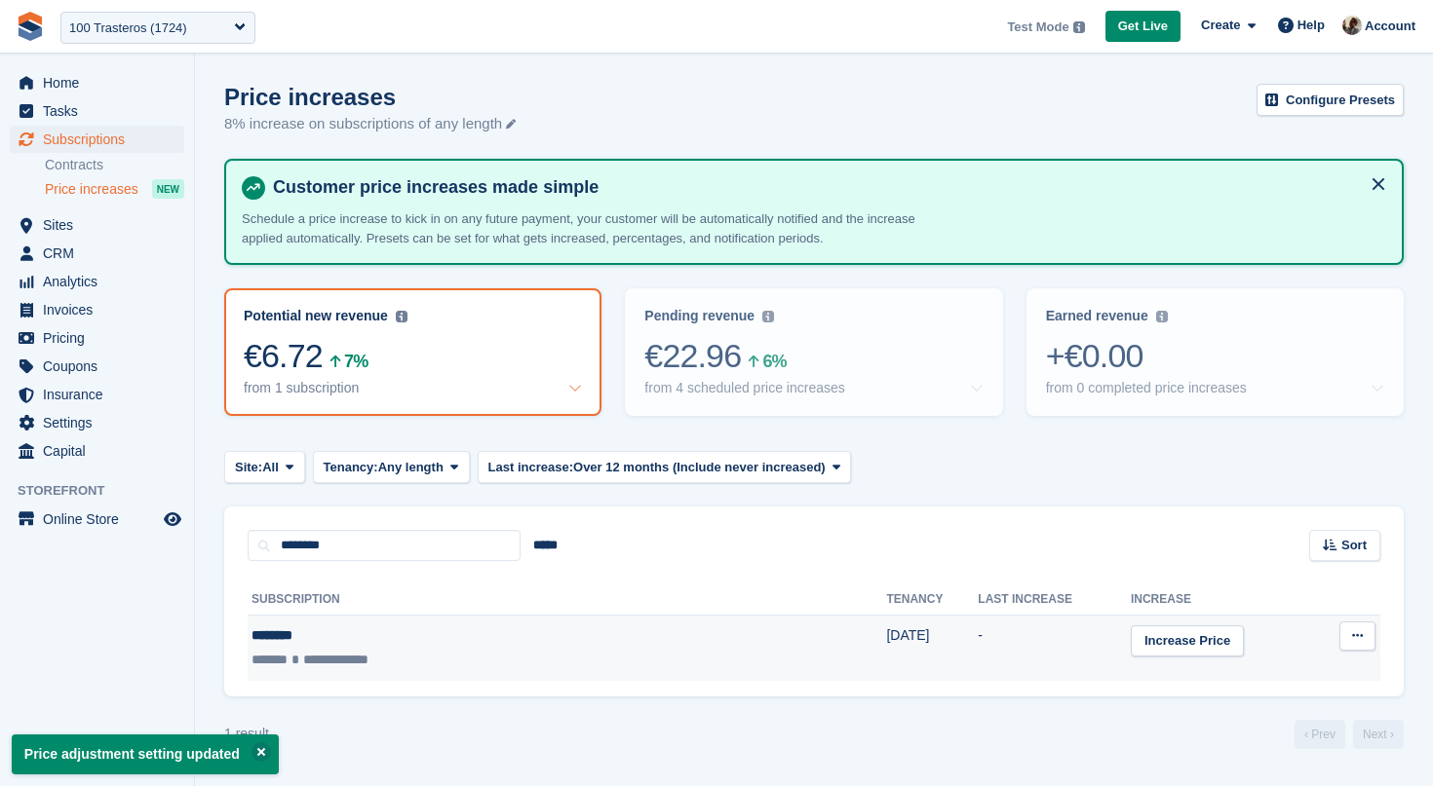
click at [512, 660] on div "**********" at bounding box center [446, 660] width 391 height 20
click at [1131, 649] on link "Increase Price" at bounding box center [1187, 642] width 113 height 32
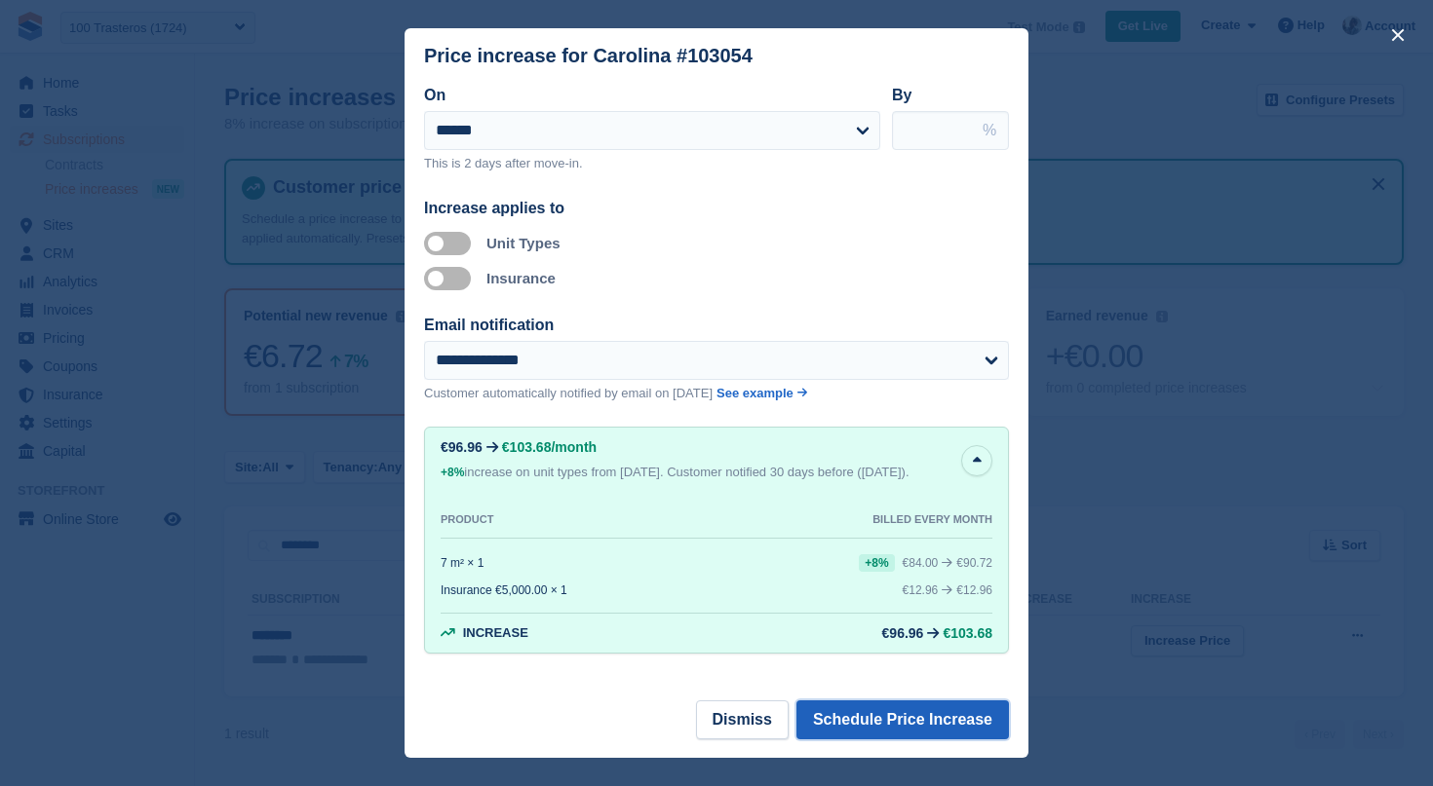
click at [892, 728] on button "Schedule Price Increase" at bounding box center [902, 720] width 212 height 39
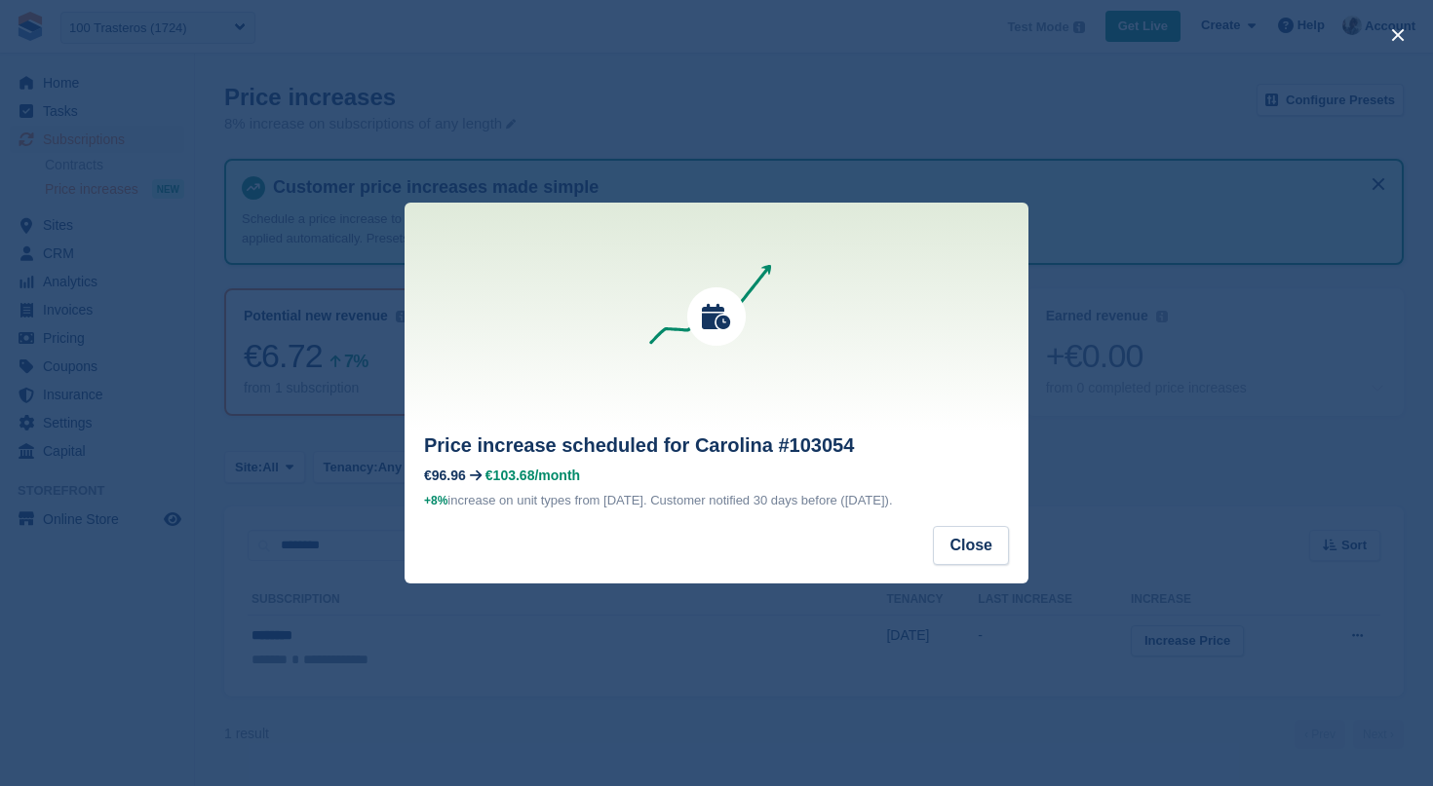
drag, startPoint x: 950, startPoint y: 498, endPoint x: 992, endPoint y: 496, distance: 42.0
click at [892, 498] on span "Customer notified 30 days before ([DATE])." at bounding box center [771, 500] width 242 height 15
drag, startPoint x: 594, startPoint y: 501, endPoint x: 720, endPoint y: 493, distance: 126.0
click at [647, 493] on span "+8% increase on unit types from [DATE]." at bounding box center [535, 500] width 223 height 15
drag, startPoint x: 497, startPoint y: 468, endPoint x: 658, endPoint y: 465, distance: 160.8
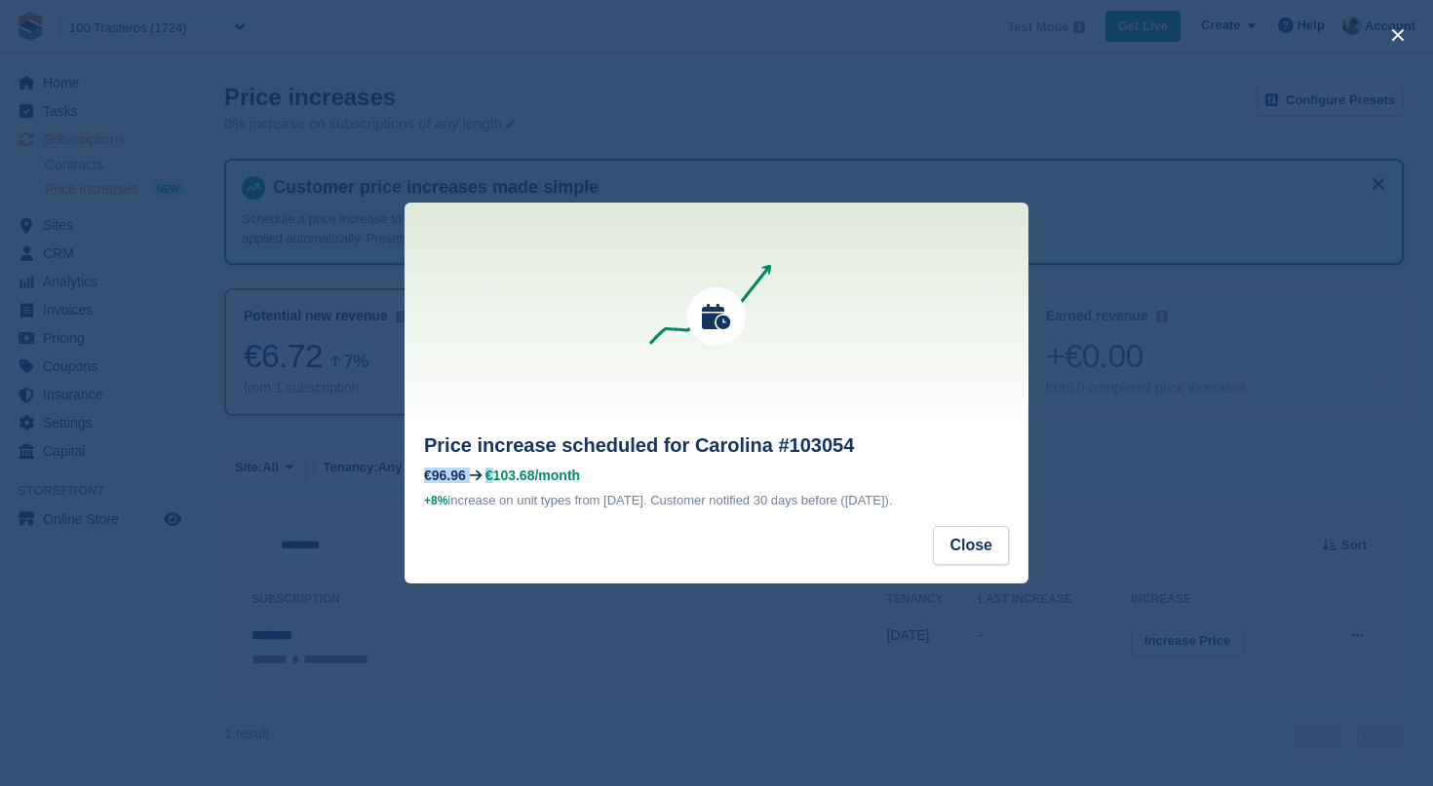
click at [658, 465] on div "Price increase scheduled for Carolina #103054 €96.96 €103.68 /month +8% increas…" at bounding box center [716, 471] width 624 height 80
click at [974, 552] on button "Close" at bounding box center [971, 545] width 76 height 39
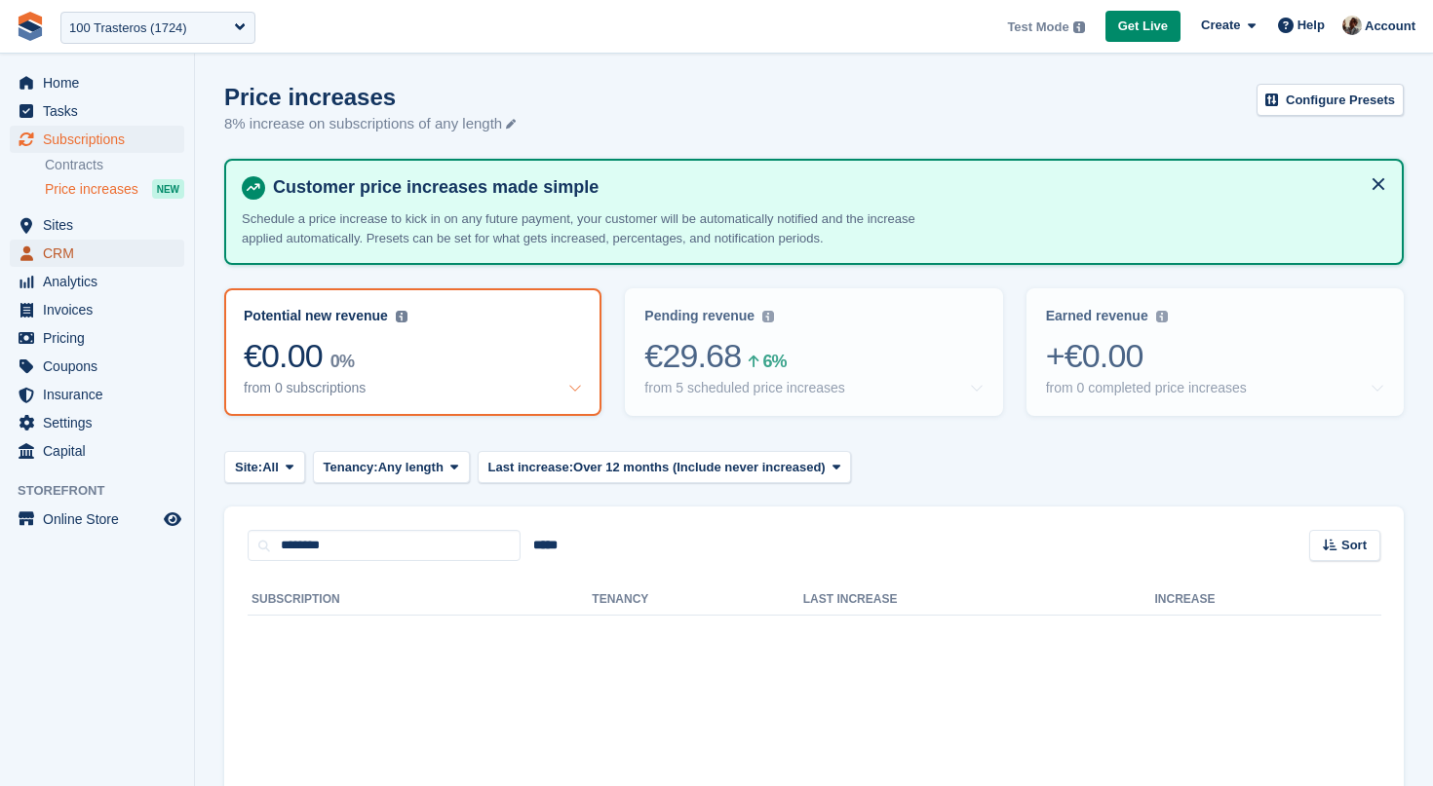
click at [122, 244] on span "CRM" at bounding box center [101, 253] width 117 height 27
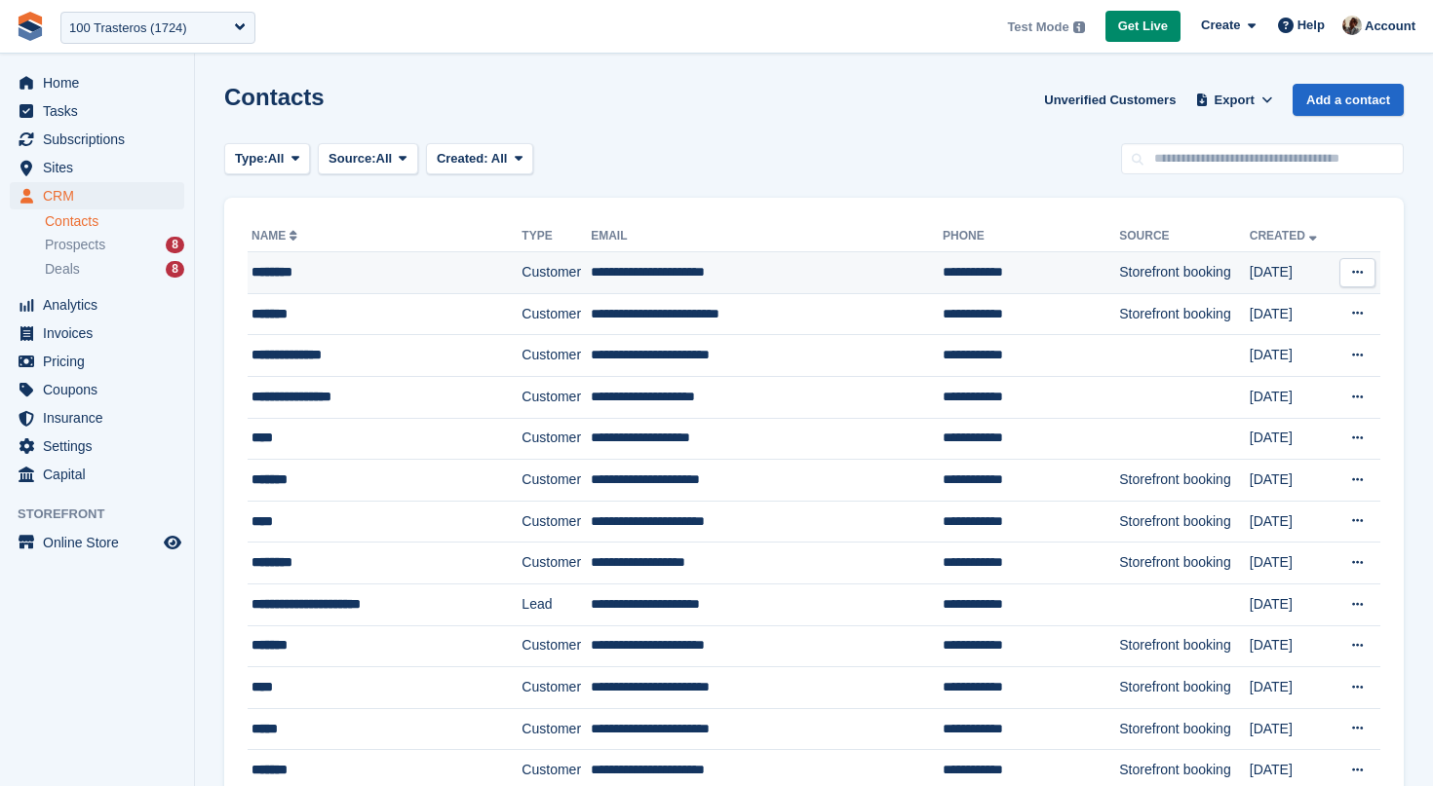
click at [326, 255] on td "********" at bounding box center [385, 273] width 274 height 42
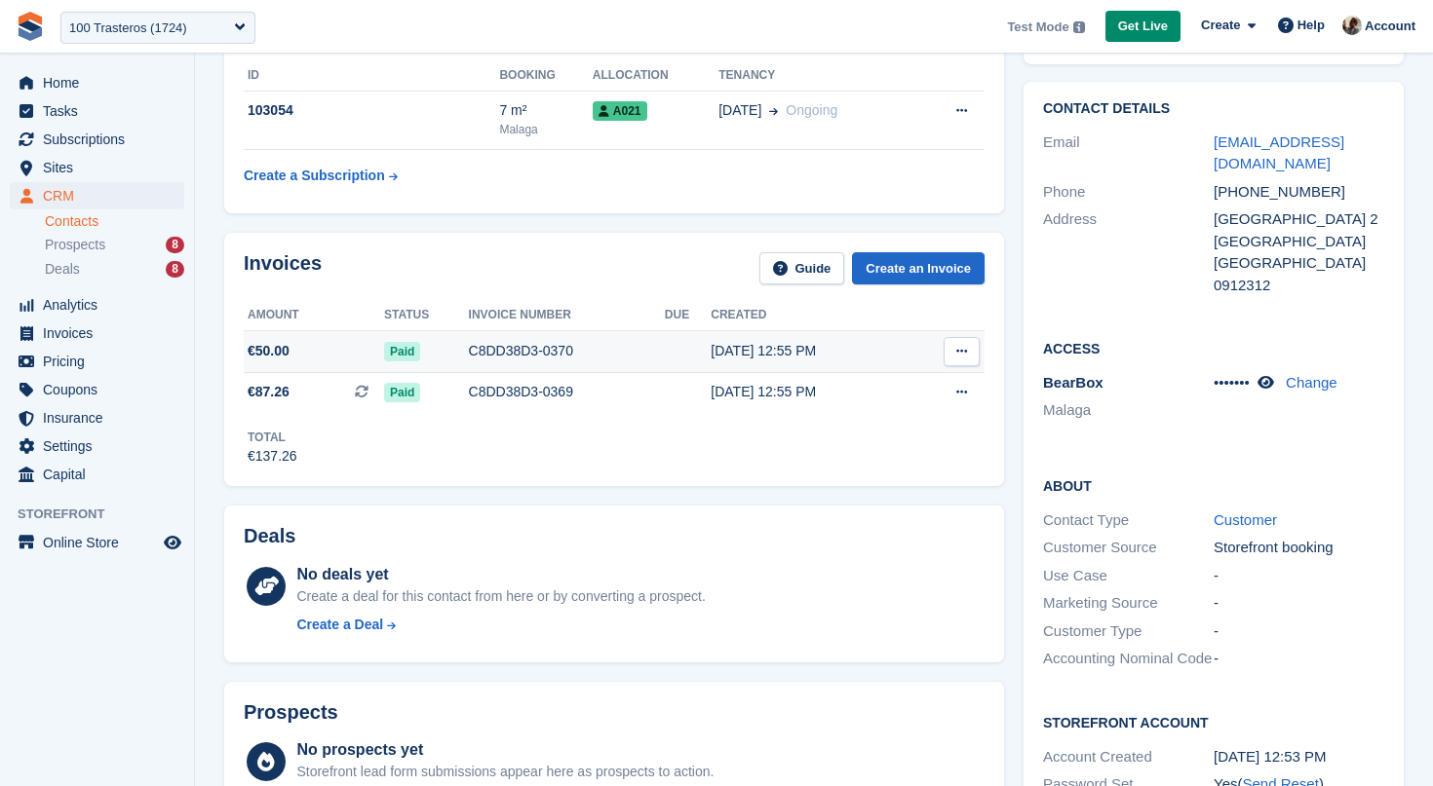
scroll to position [167, 0]
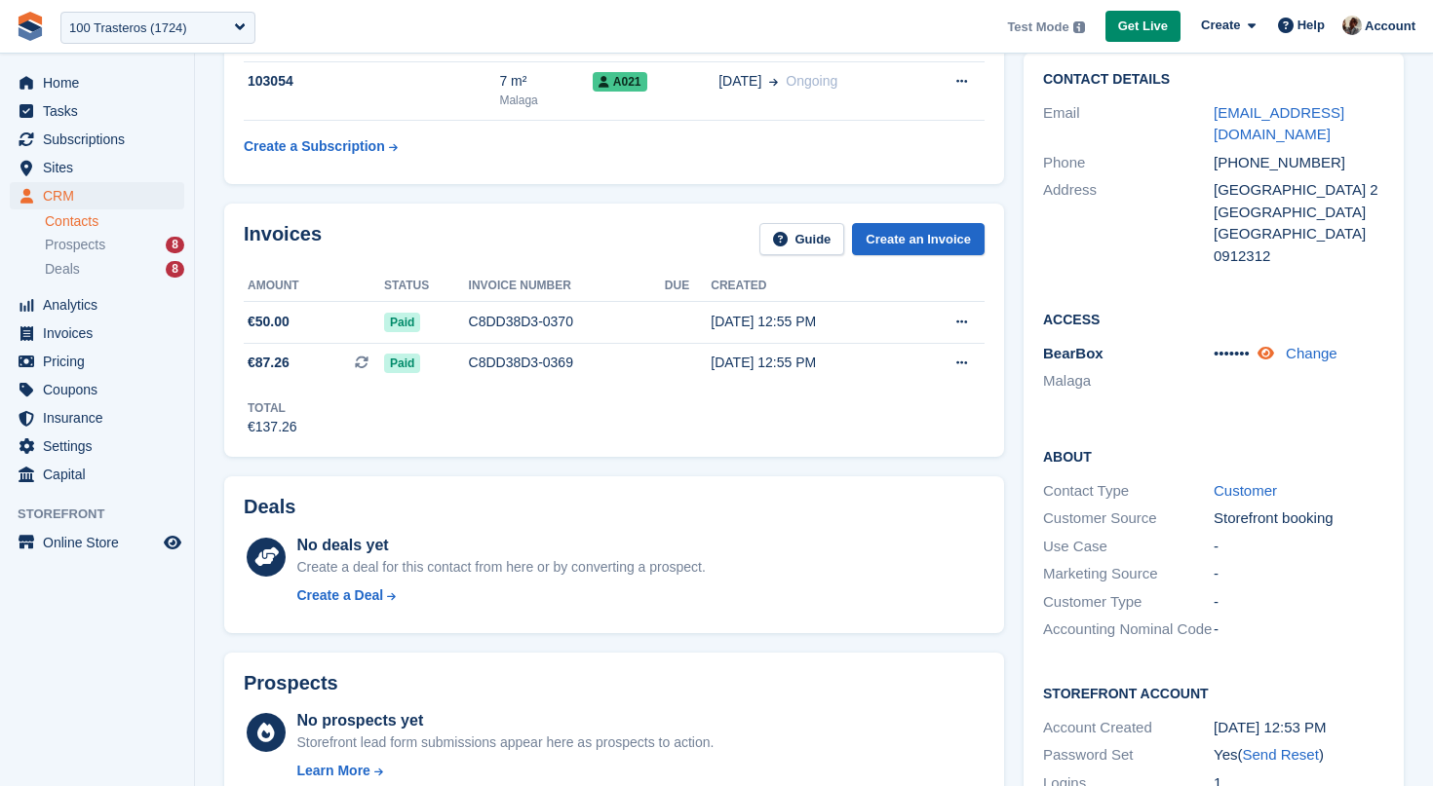
click at [1274, 346] on icon at bounding box center [1265, 353] width 17 height 15
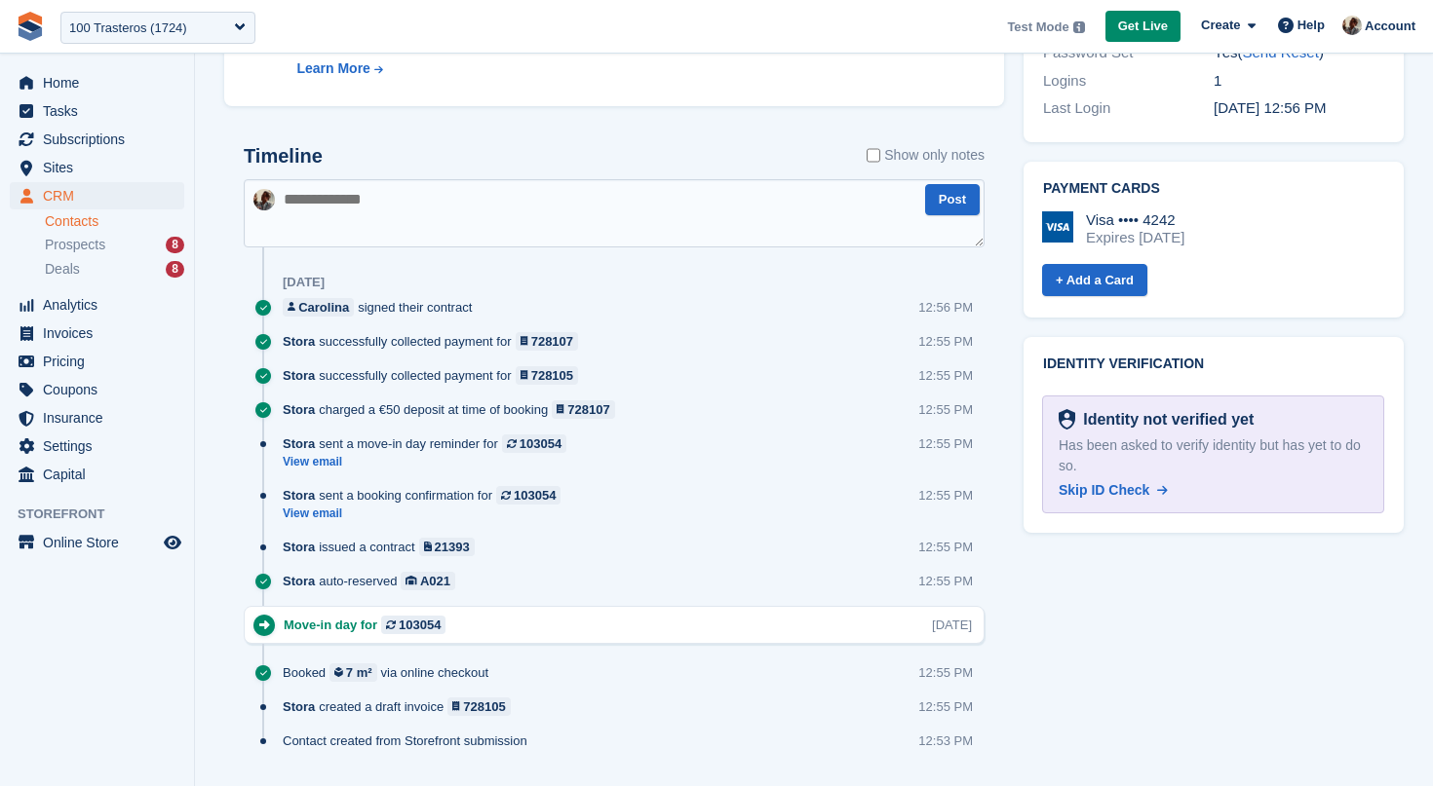
scroll to position [920, 0]
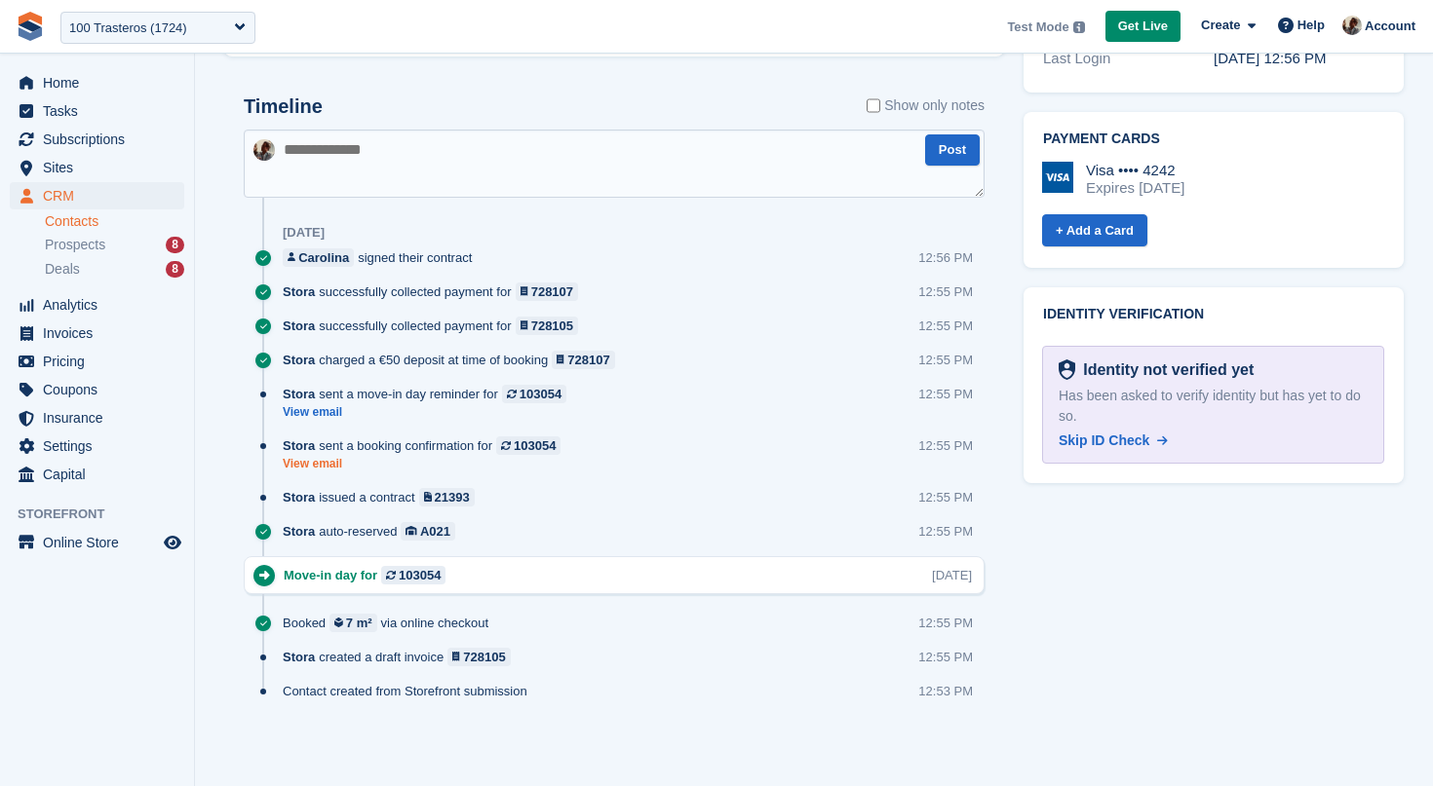
click at [326, 464] on link "View email" at bounding box center [426, 464] width 287 height 17
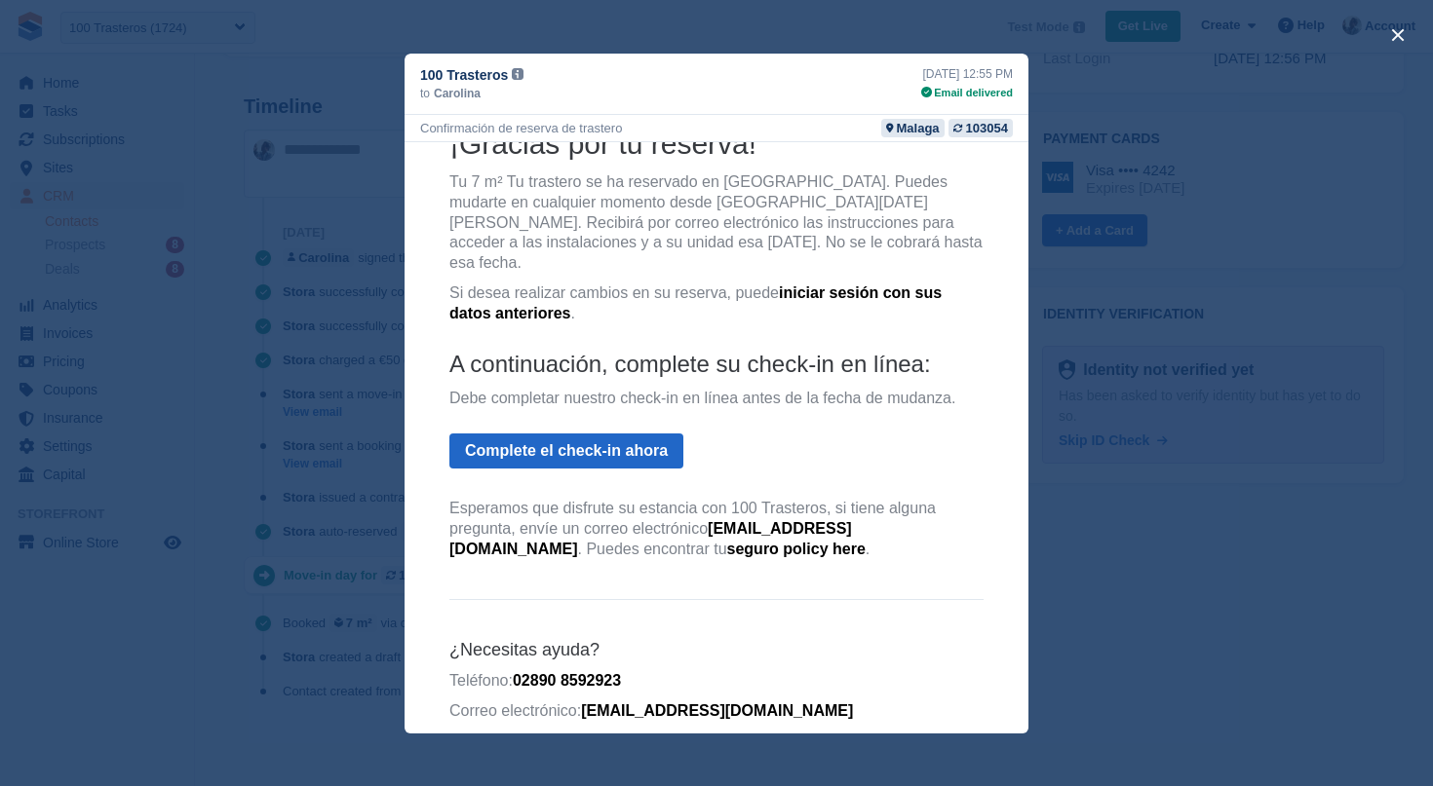
scroll to position [0, 0]
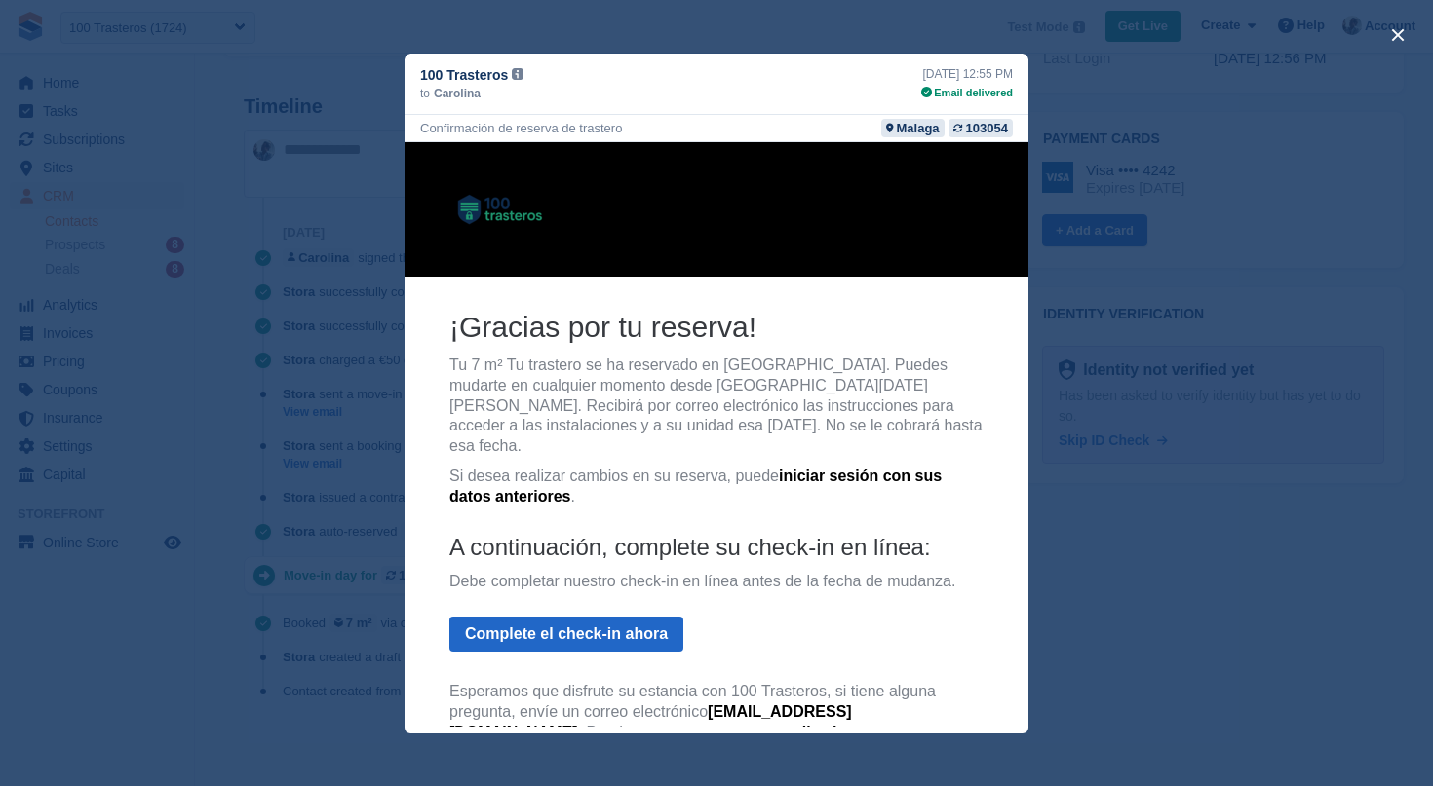
click at [1187, 569] on div "close" at bounding box center [716, 393] width 1433 height 786
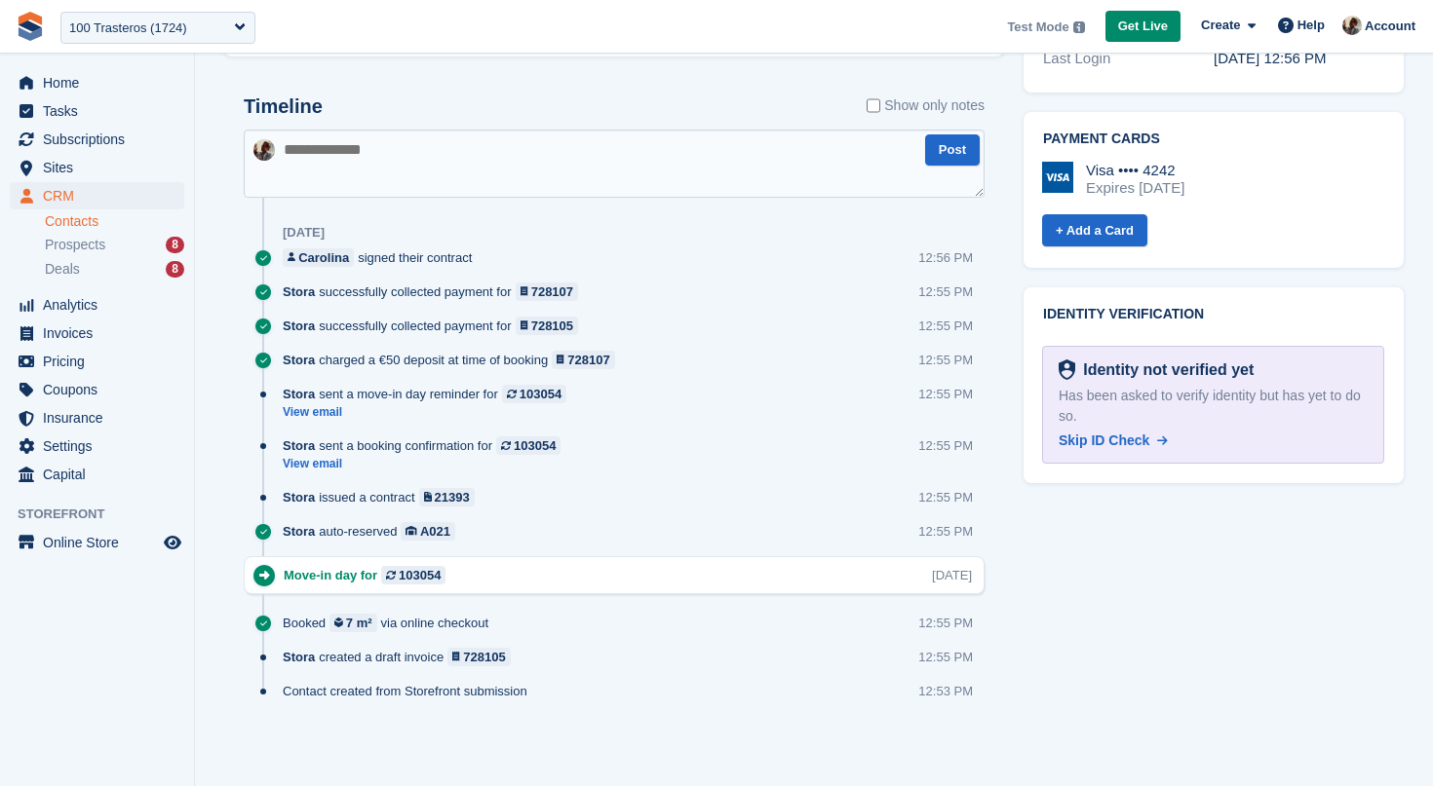
click at [329, 394] on div "Stora sent a move-in day reminder for 103054" at bounding box center [429, 394] width 293 height 19
click at [329, 418] on link "View email" at bounding box center [429, 412] width 293 height 17
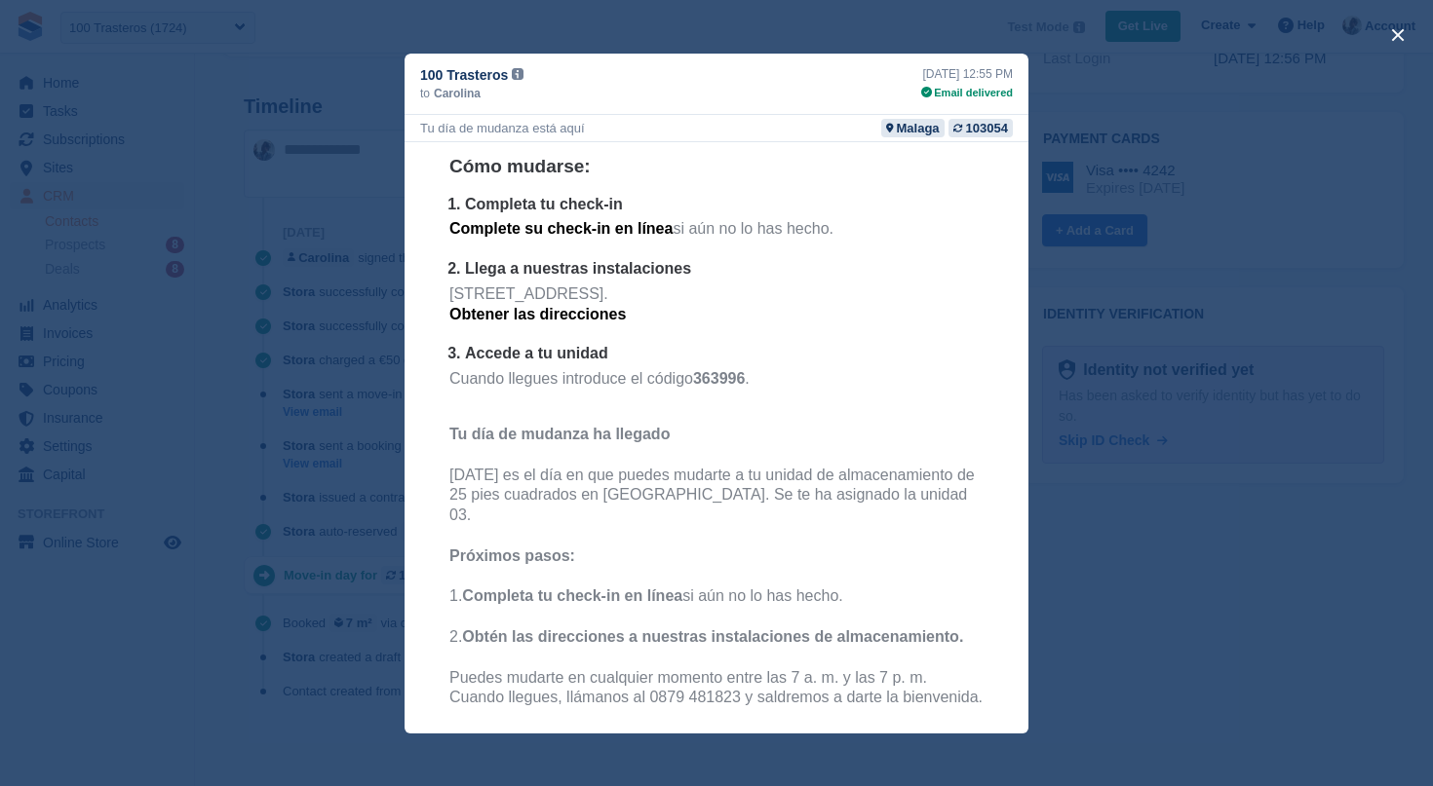
scroll to position [336, 0]
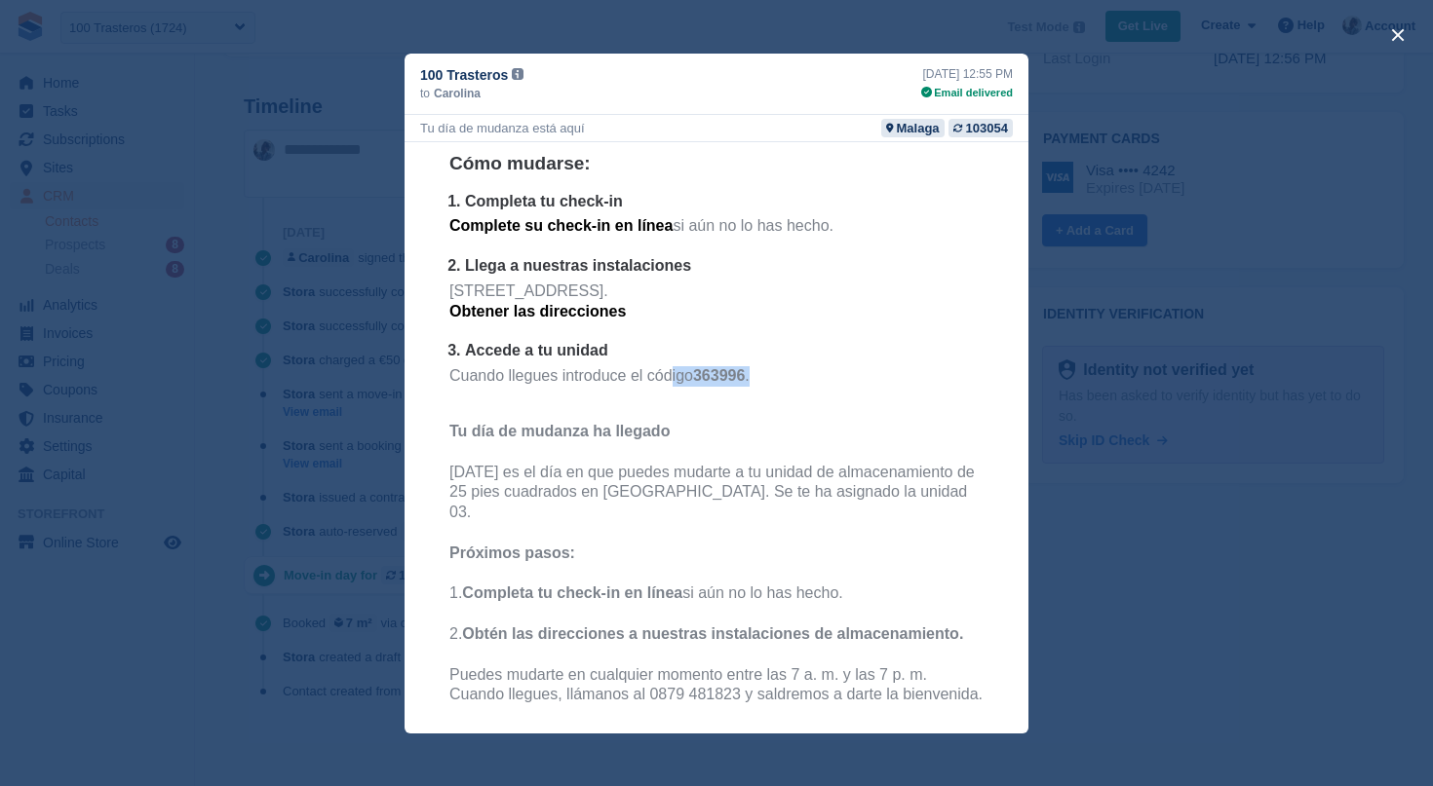
drag, startPoint x: 672, startPoint y: 363, endPoint x: 777, endPoint y: 363, distance: 104.3
click at [777, 365] on p "Cuando llegues introduce el código 363996 ." at bounding box center [716, 385] width 534 height 40
click at [1142, 715] on div "close" at bounding box center [716, 393] width 1433 height 786
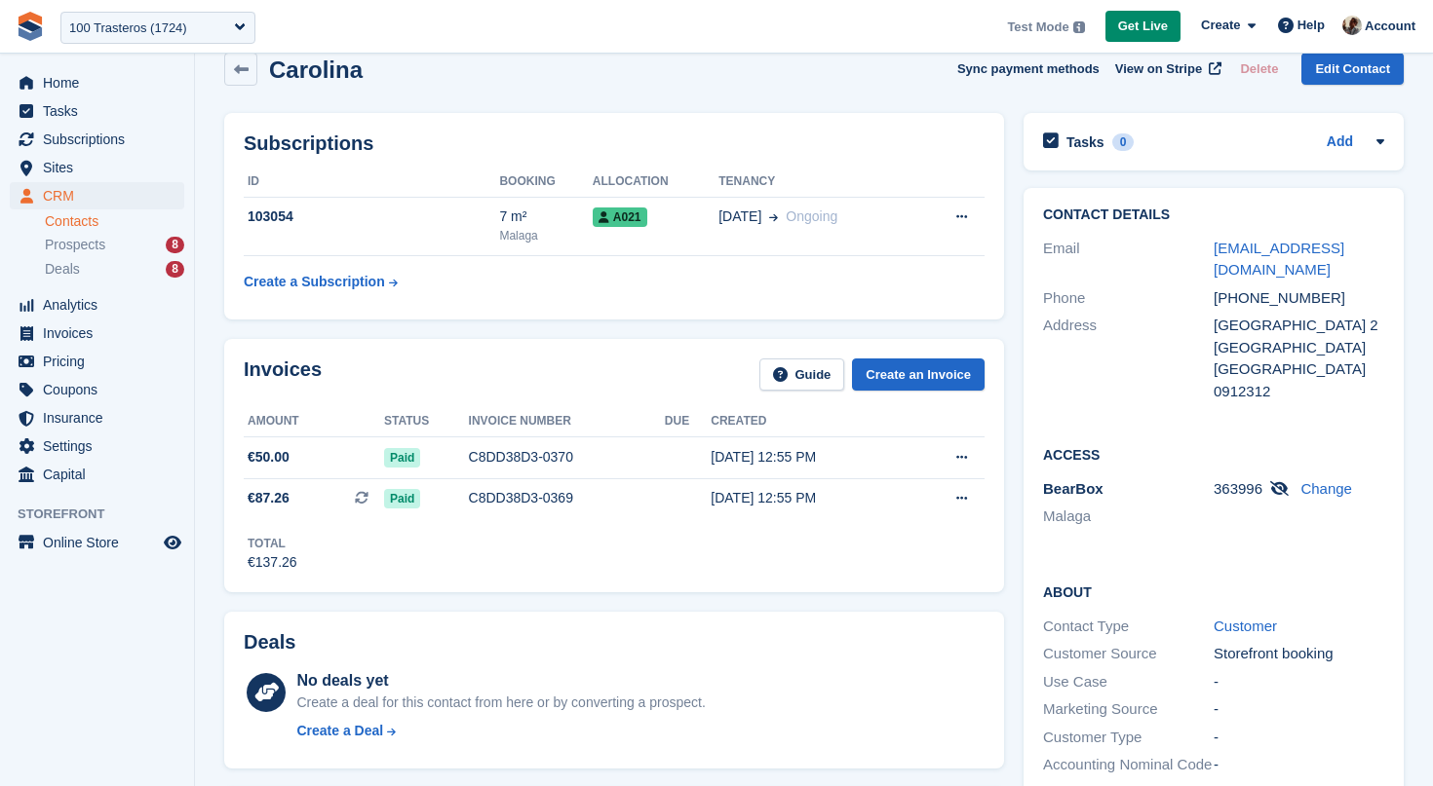
scroll to position [0, 0]
